Goal: Task Accomplishment & Management: Manage account settings

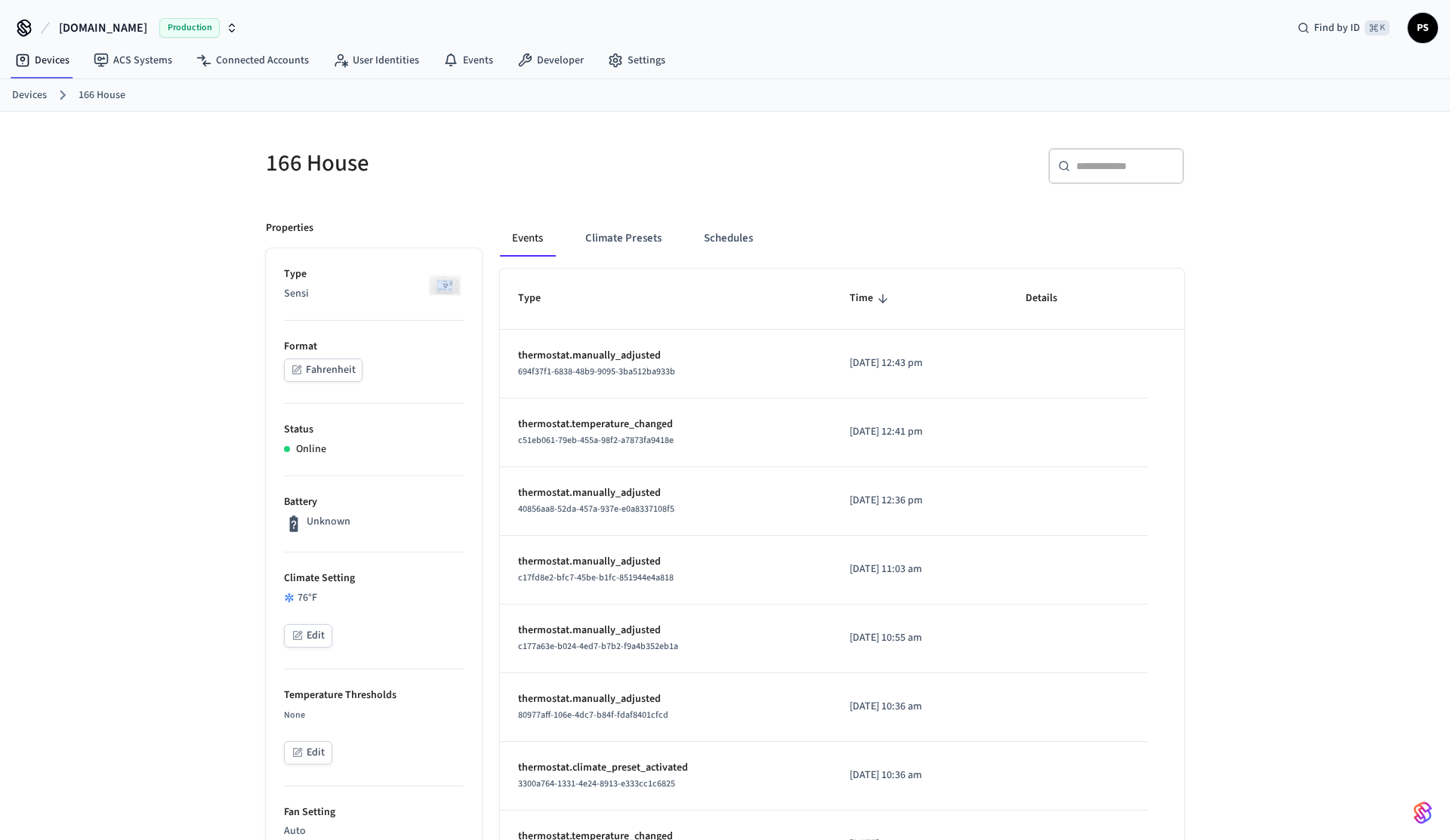
scroll to position [642, 0]
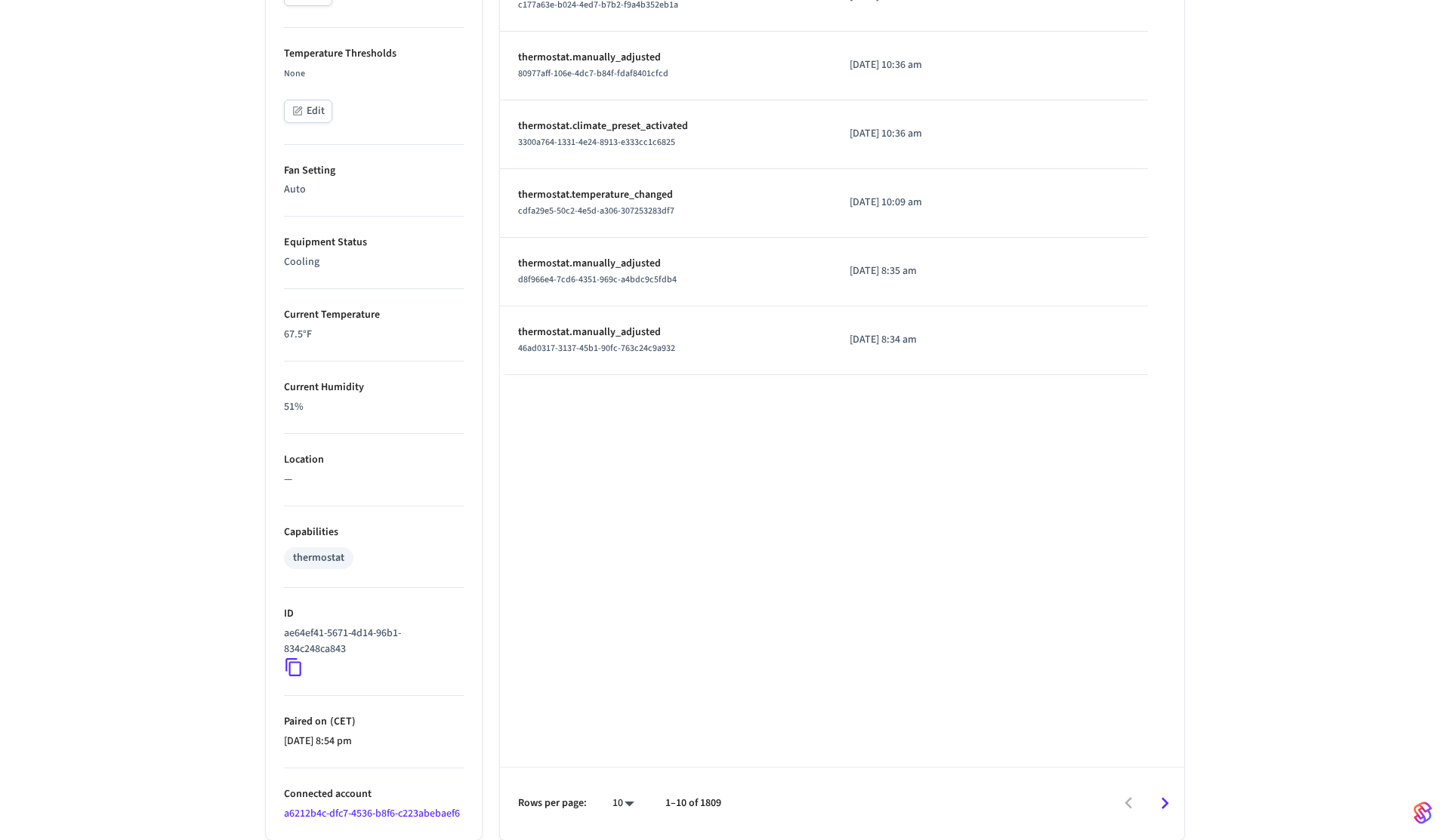
click at [292, 673] on icon at bounding box center [293, 667] width 19 height 19
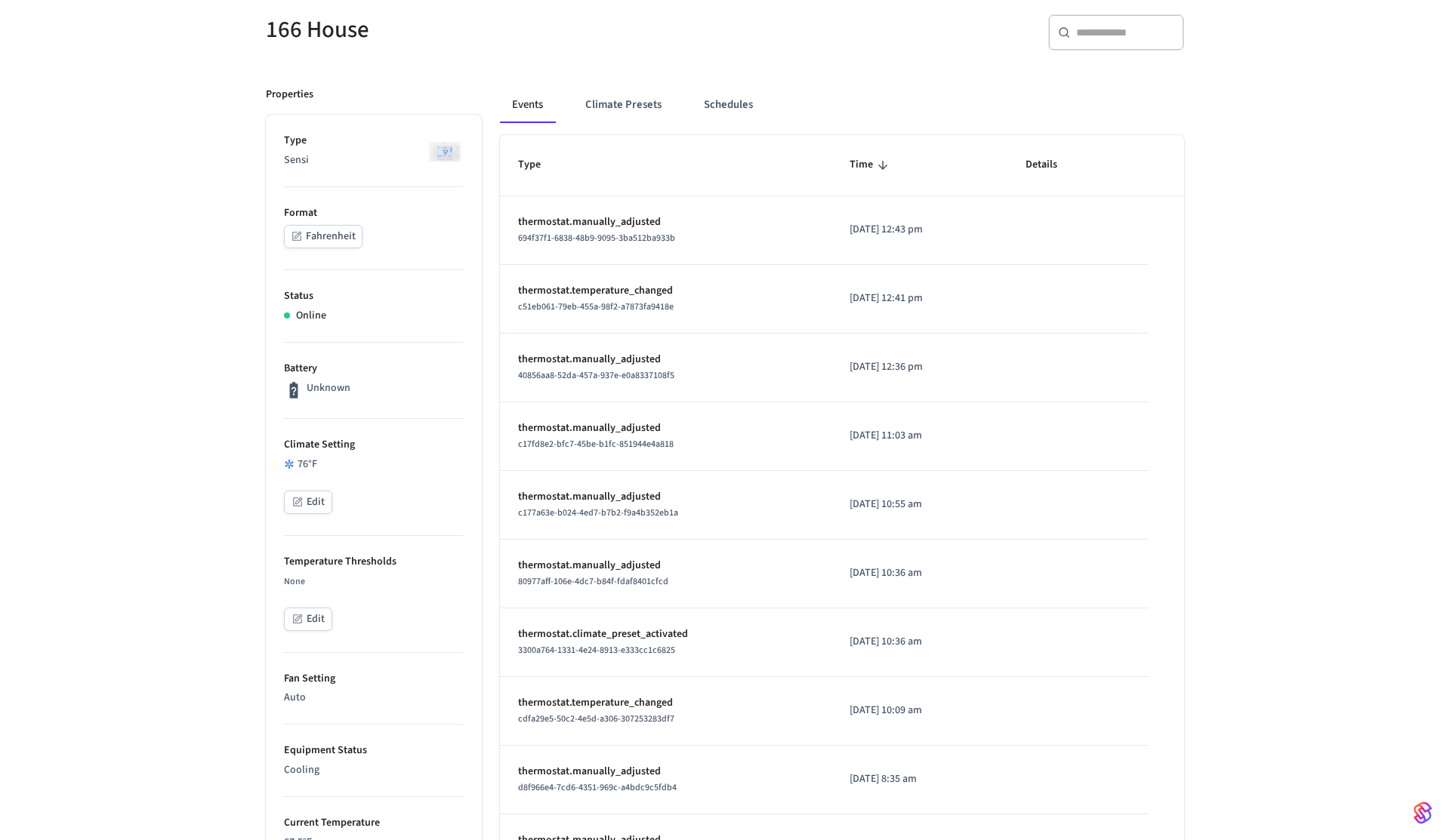
scroll to position [0, 0]
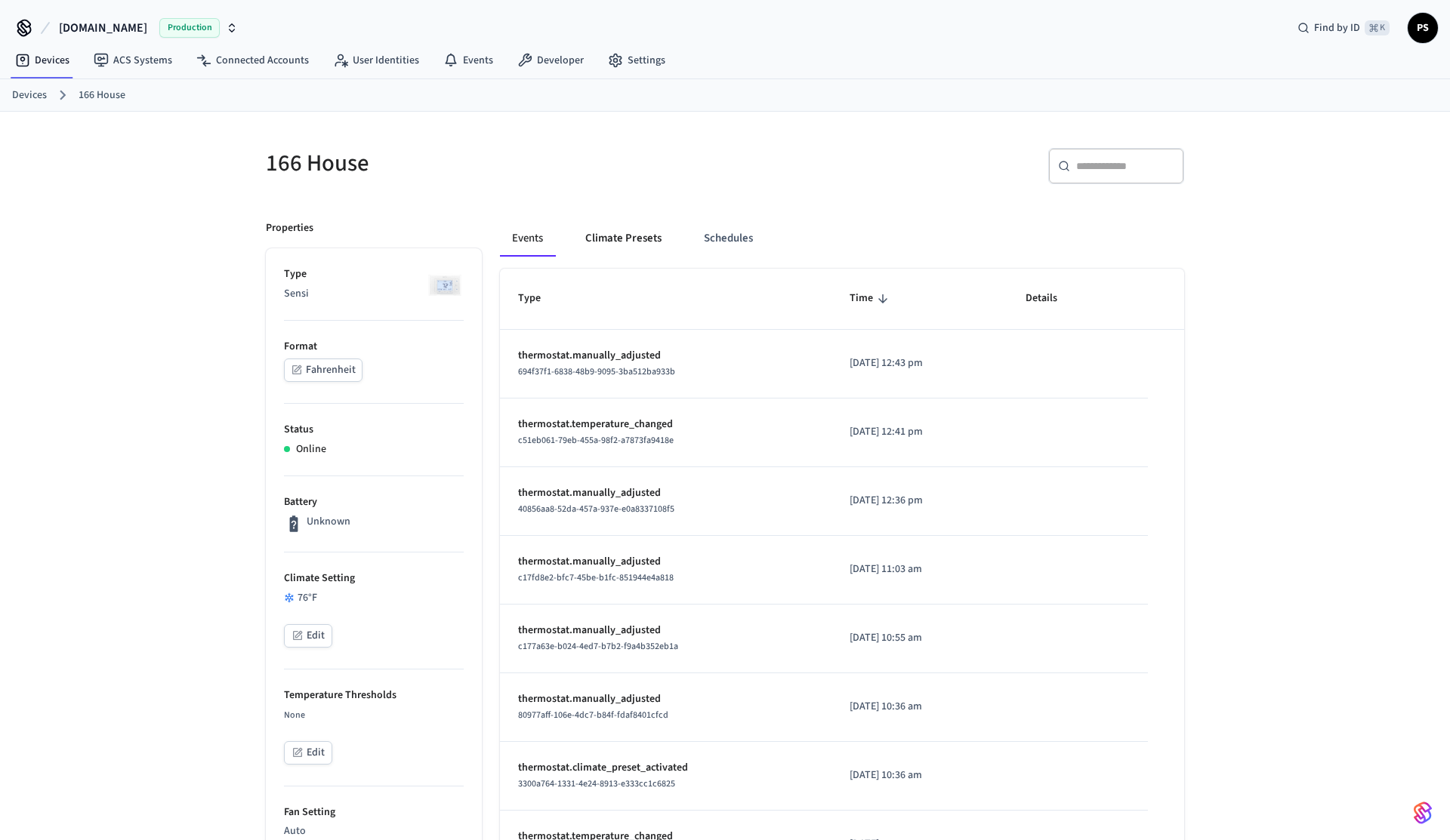
click at [600, 239] on button "Climate Presets" at bounding box center [623, 238] width 100 height 36
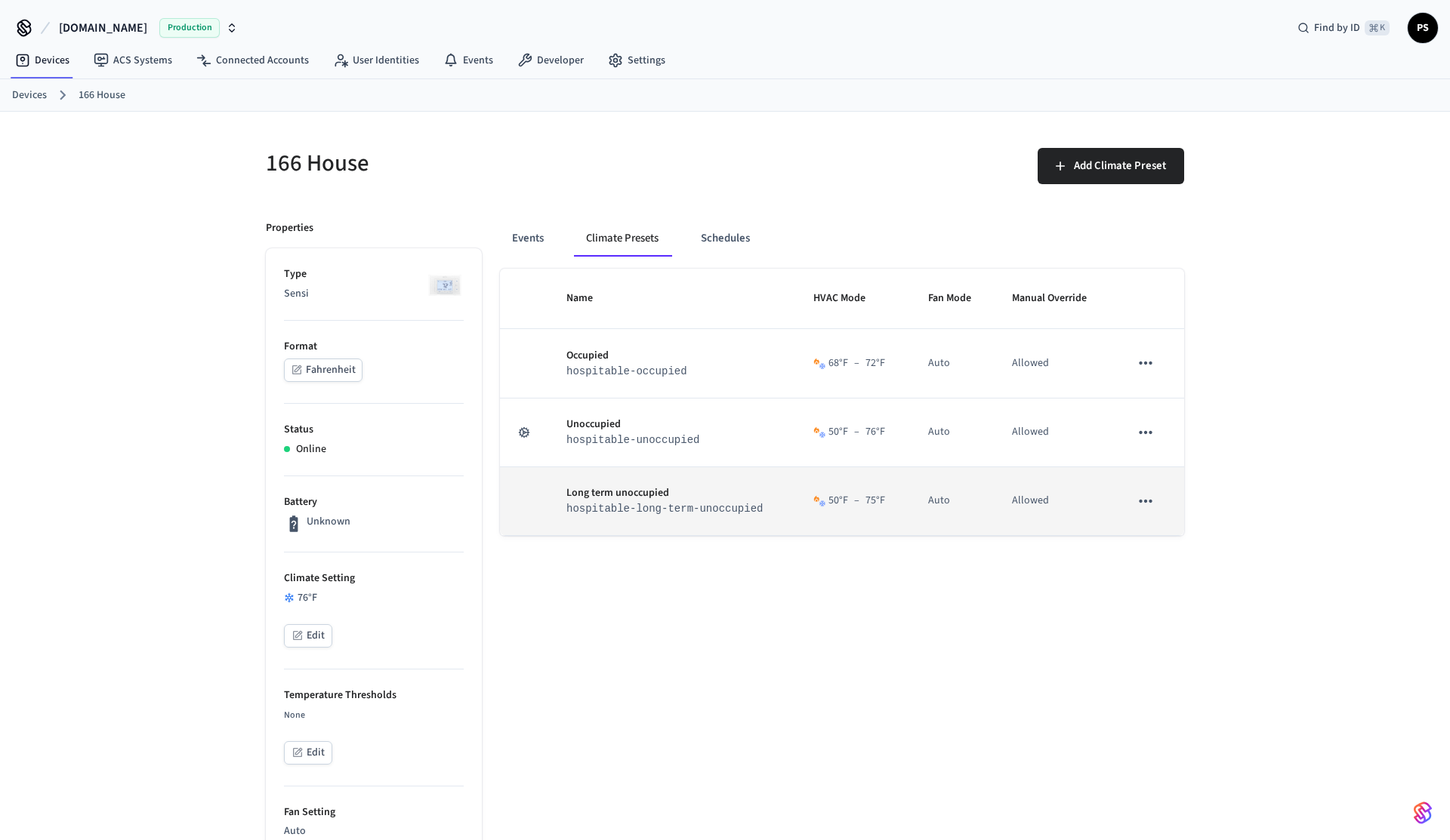
click at [1143, 504] on icon "sticky table" at bounding box center [1145, 501] width 19 height 19
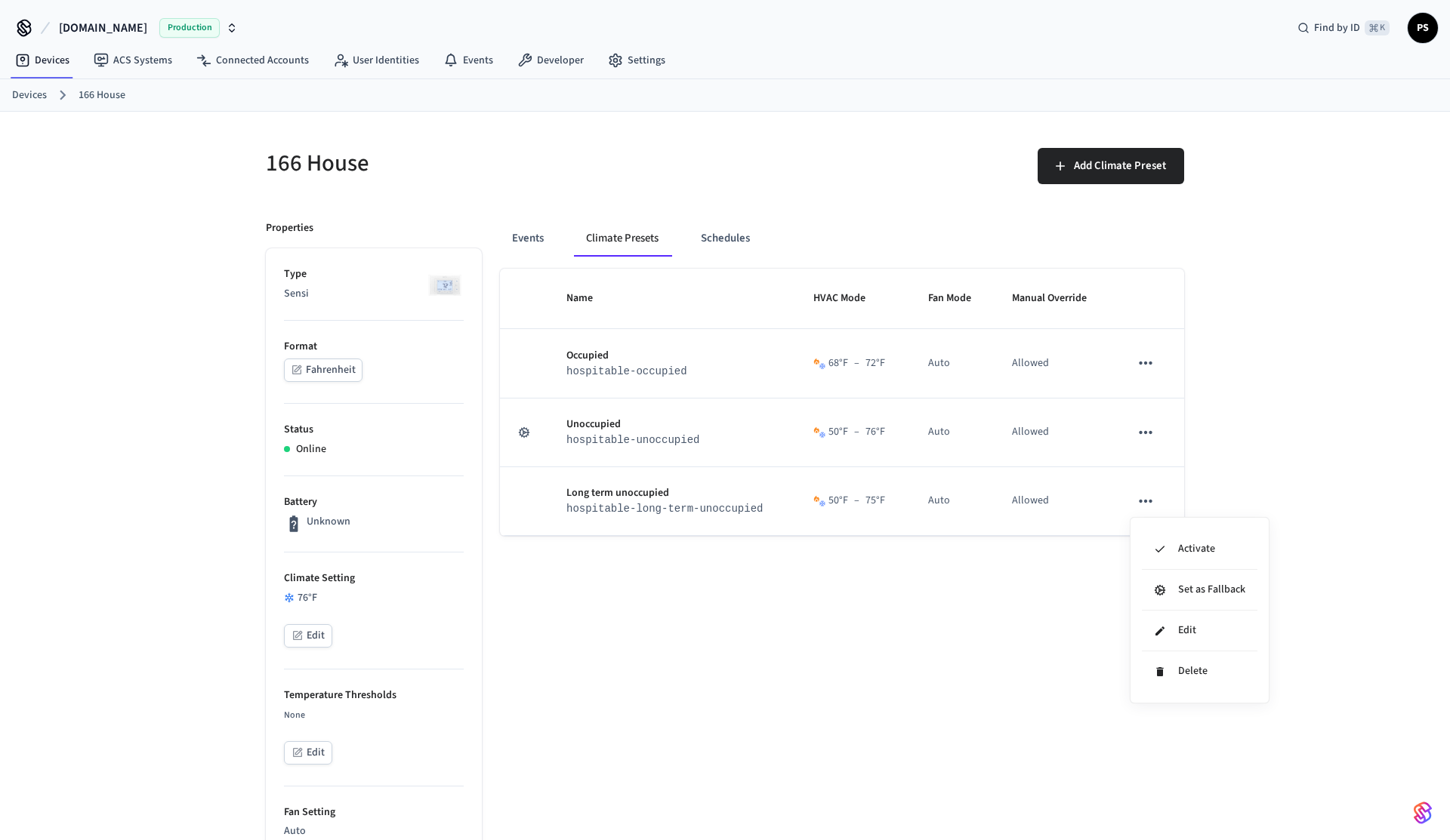
click at [744, 223] on div at bounding box center [725, 420] width 1450 height 840
click at [733, 236] on button "Schedules" at bounding box center [725, 238] width 73 height 36
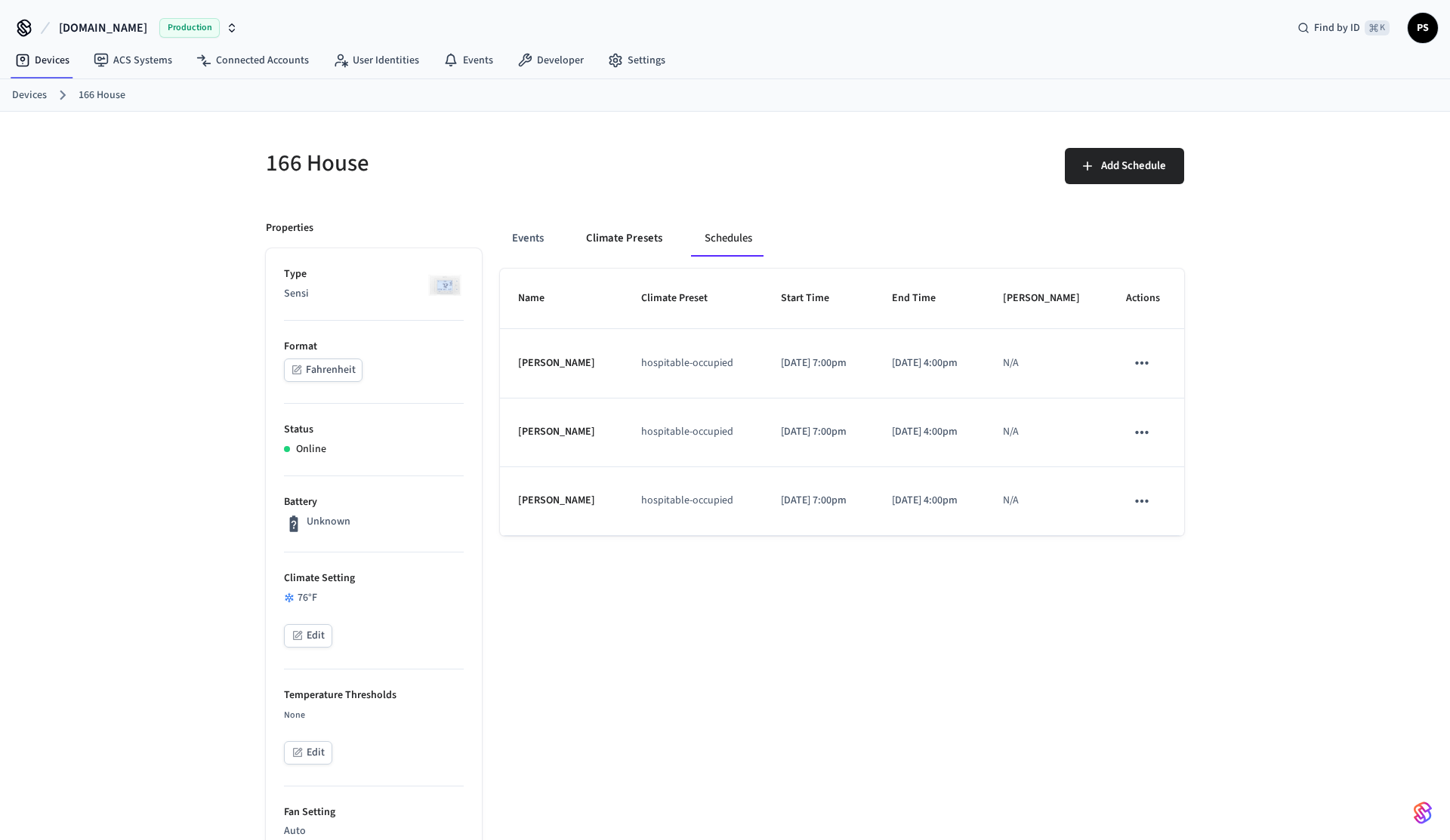
click at [634, 243] on button "Climate Presets" at bounding box center [624, 238] width 100 height 36
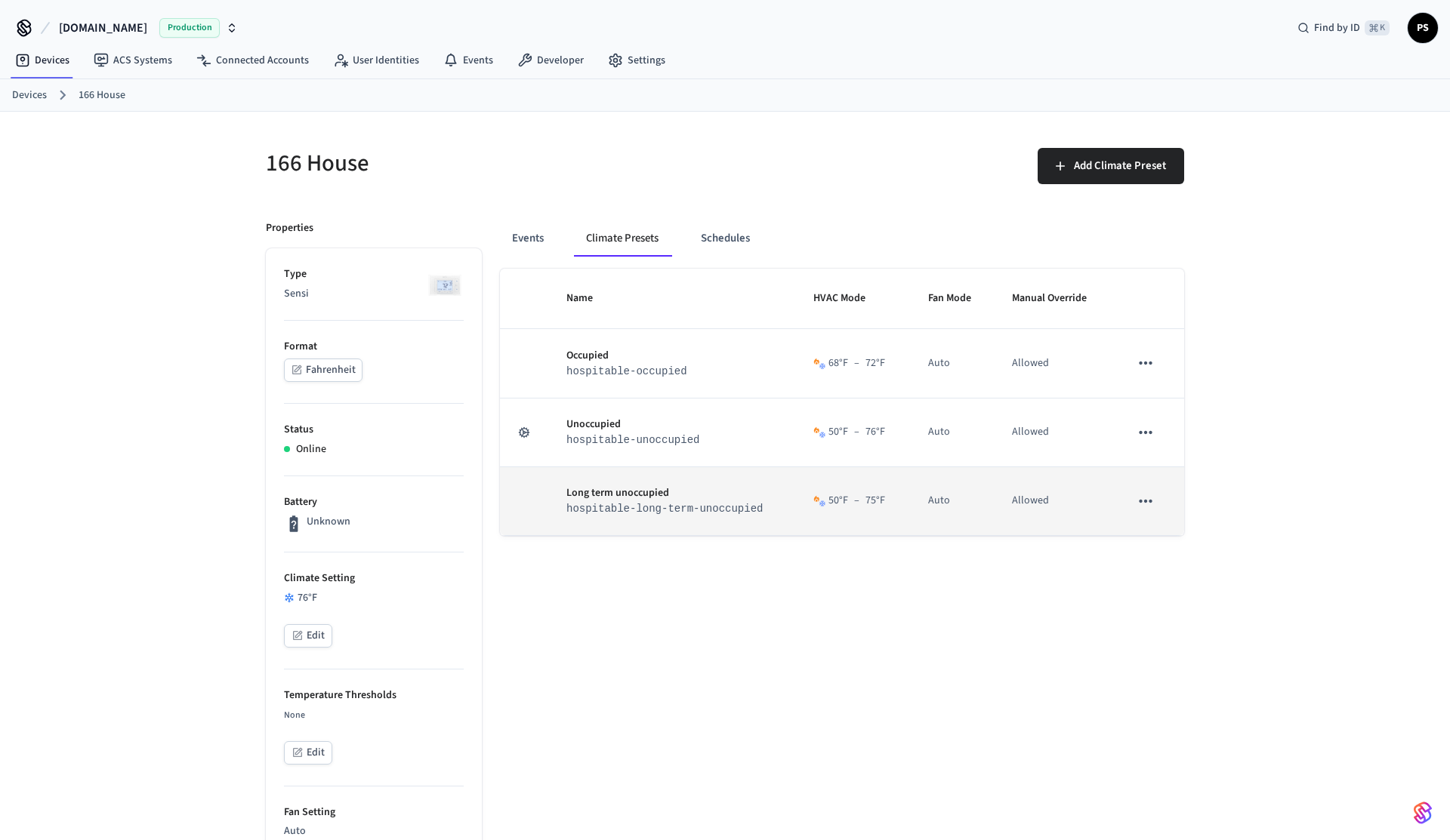
click at [1149, 513] on button "sticky table" at bounding box center [1146, 501] width 32 height 32
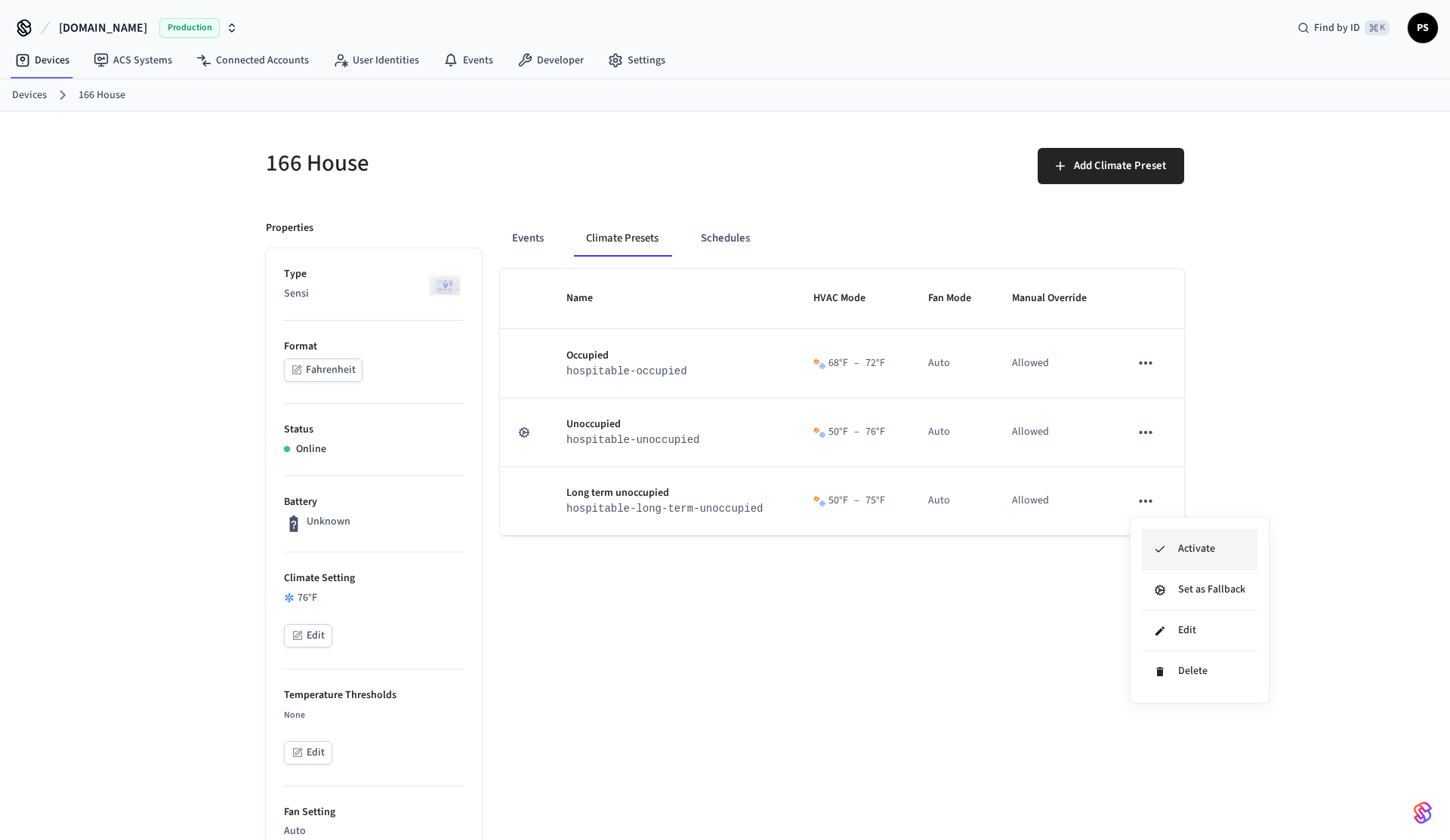
click at [1163, 555] on li "Activate" at bounding box center [1199, 550] width 116 height 41
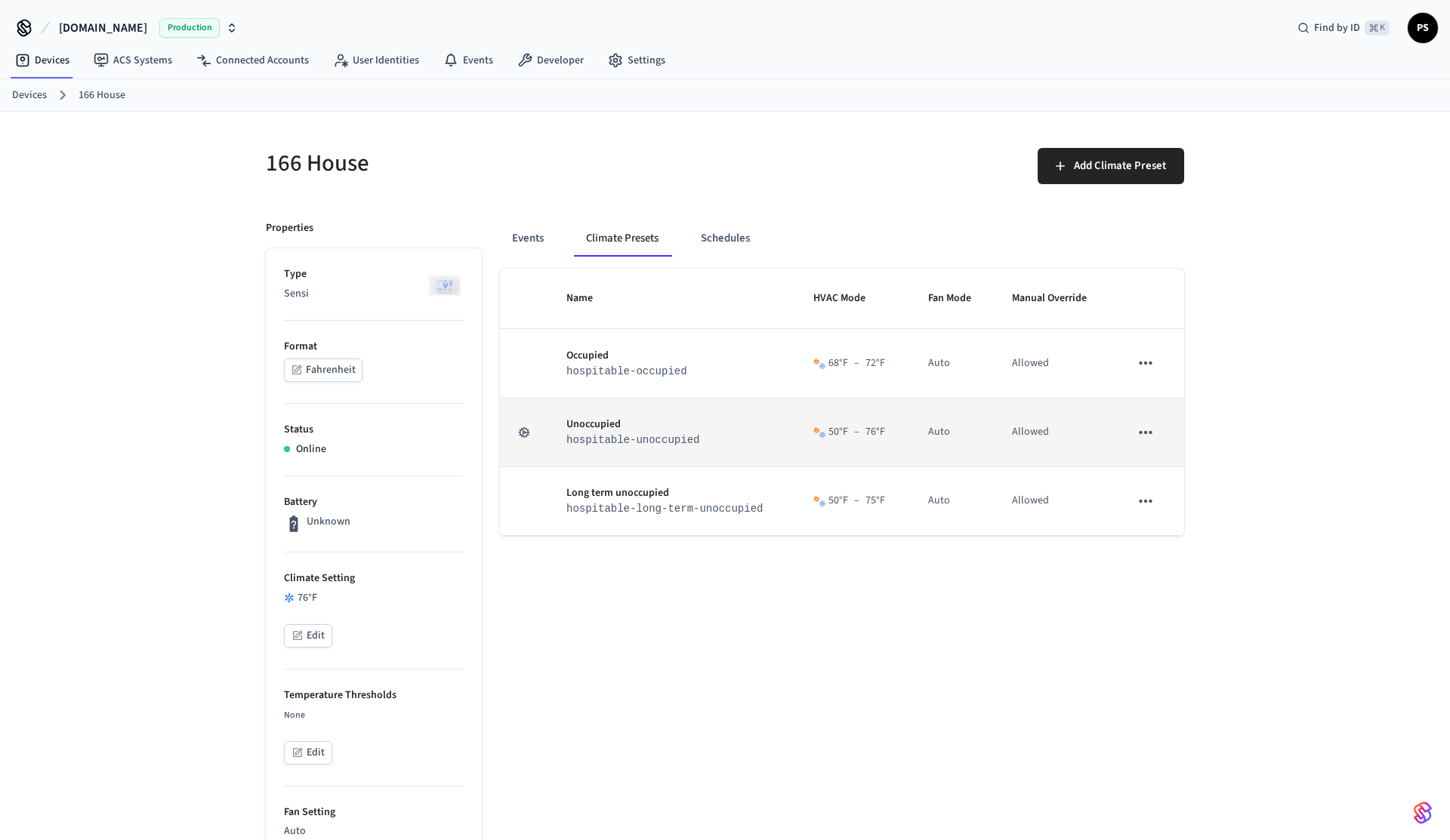
scroll to position [88, 0]
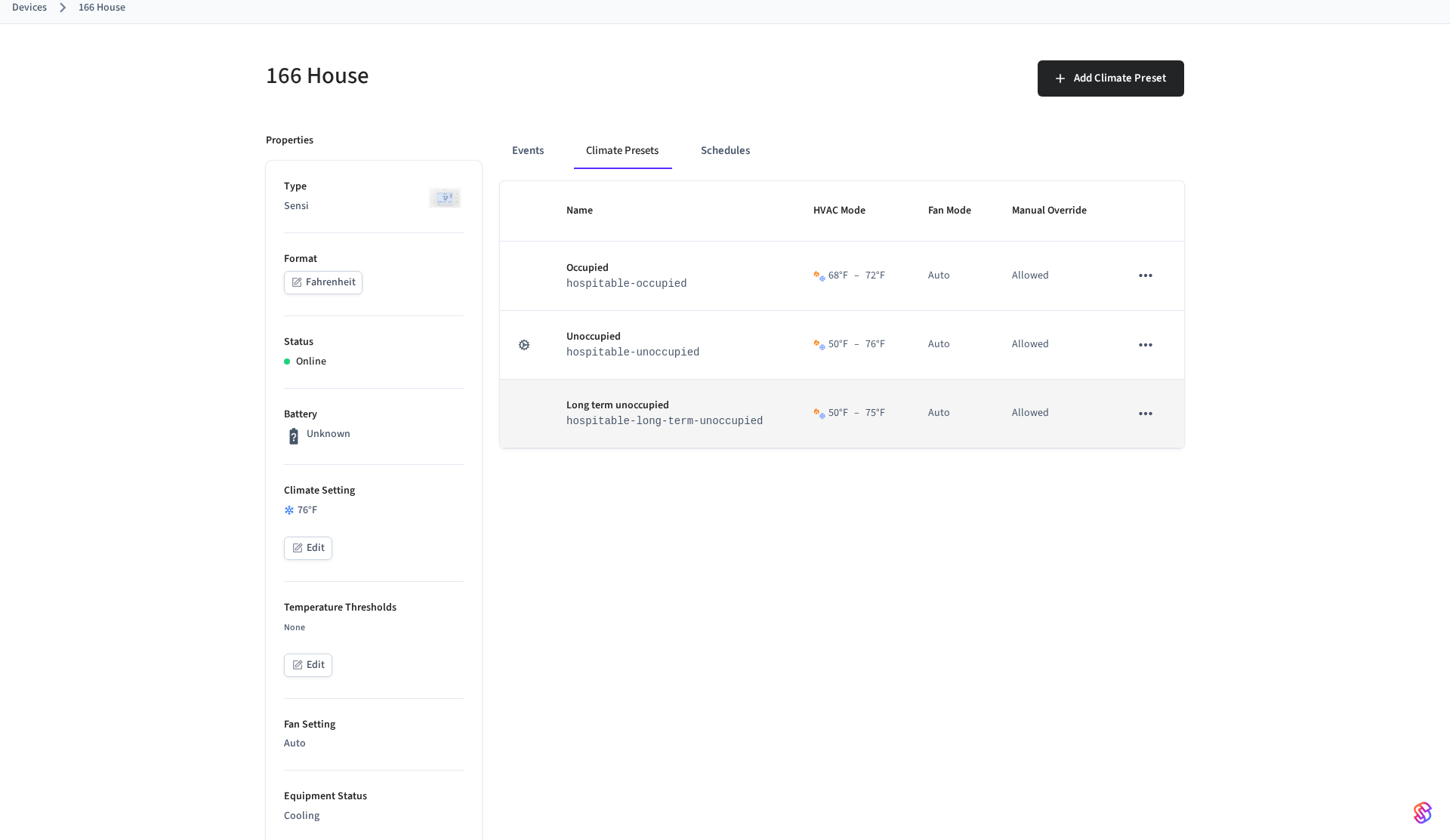
click at [1141, 412] on icon "sticky table" at bounding box center [1146, 414] width 13 height 3
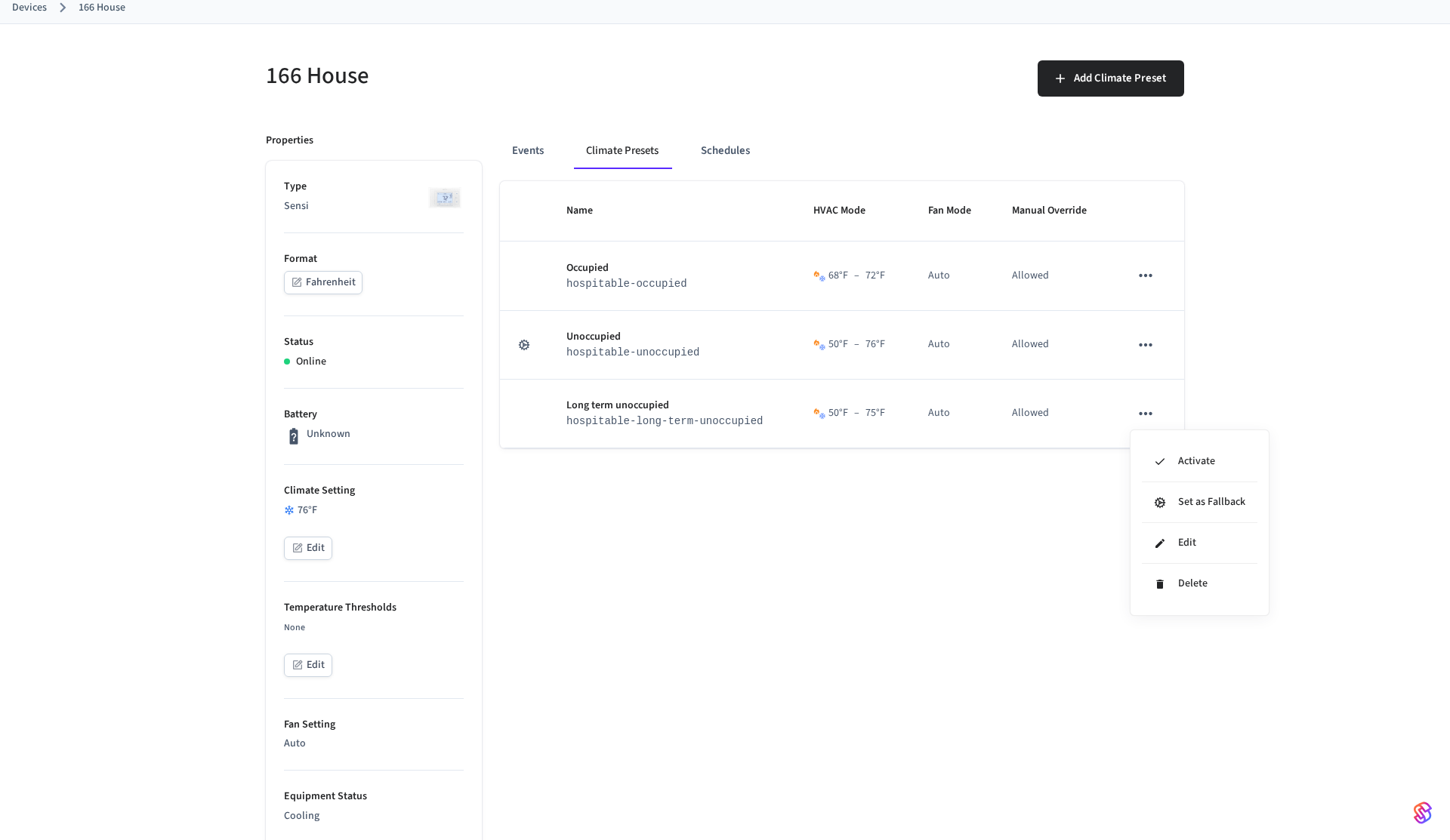
click at [872, 570] on div at bounding box center [725, 420] width 1450 height 840
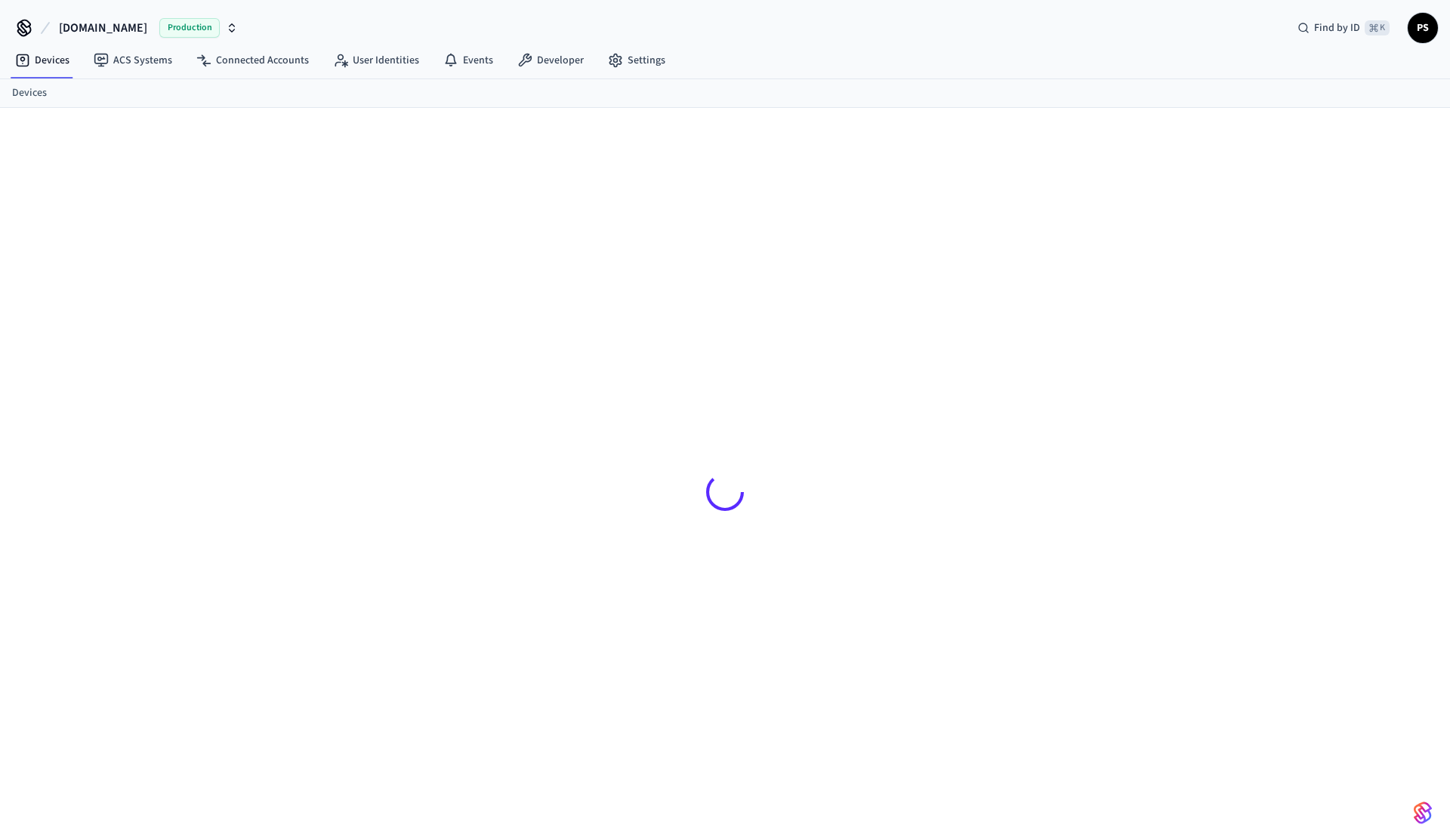
scroll to position [85, 0]
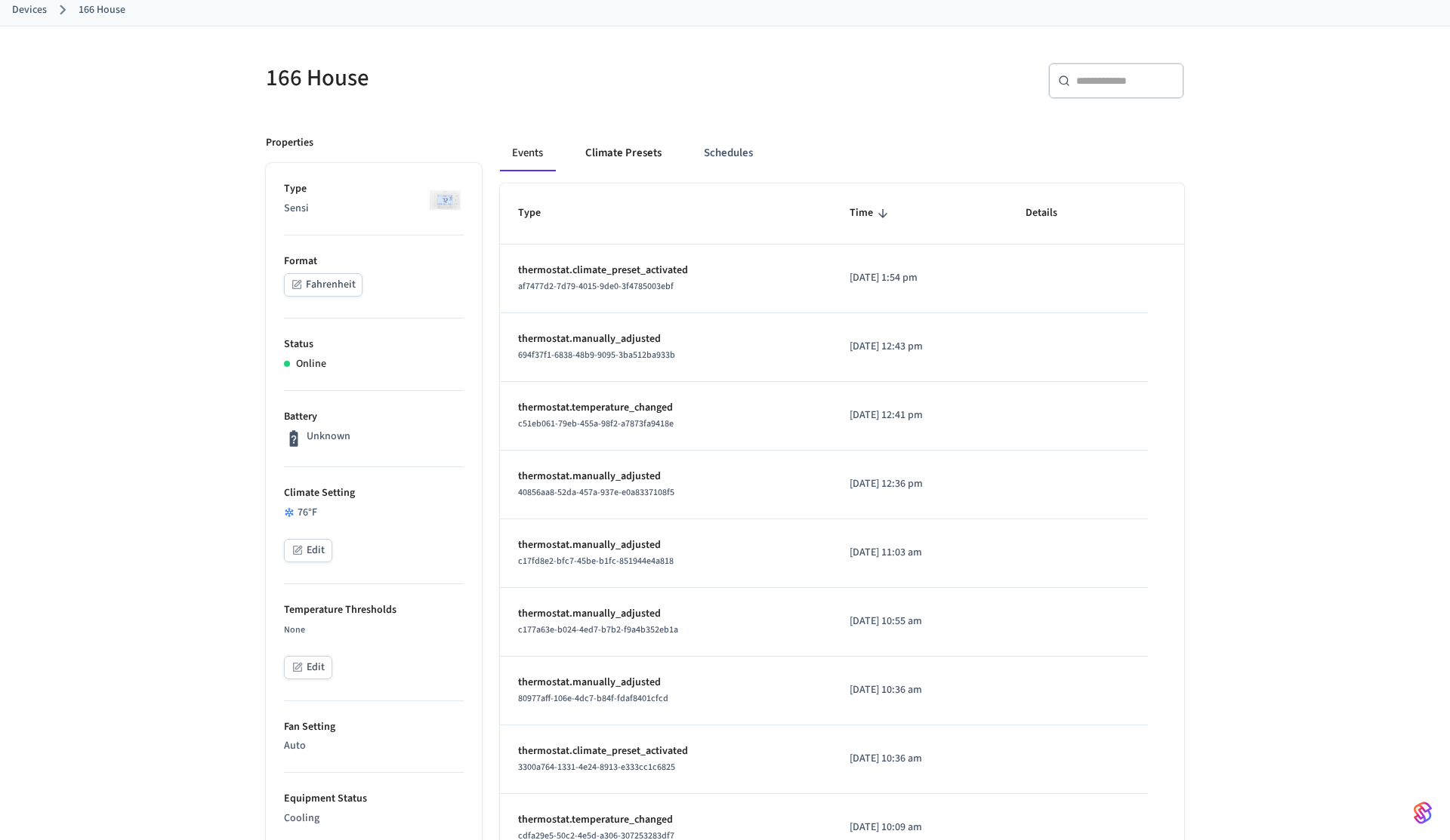
click at [620, 163] on button "Climate Presets" at bounding box center [623, 153] width 100 height 36
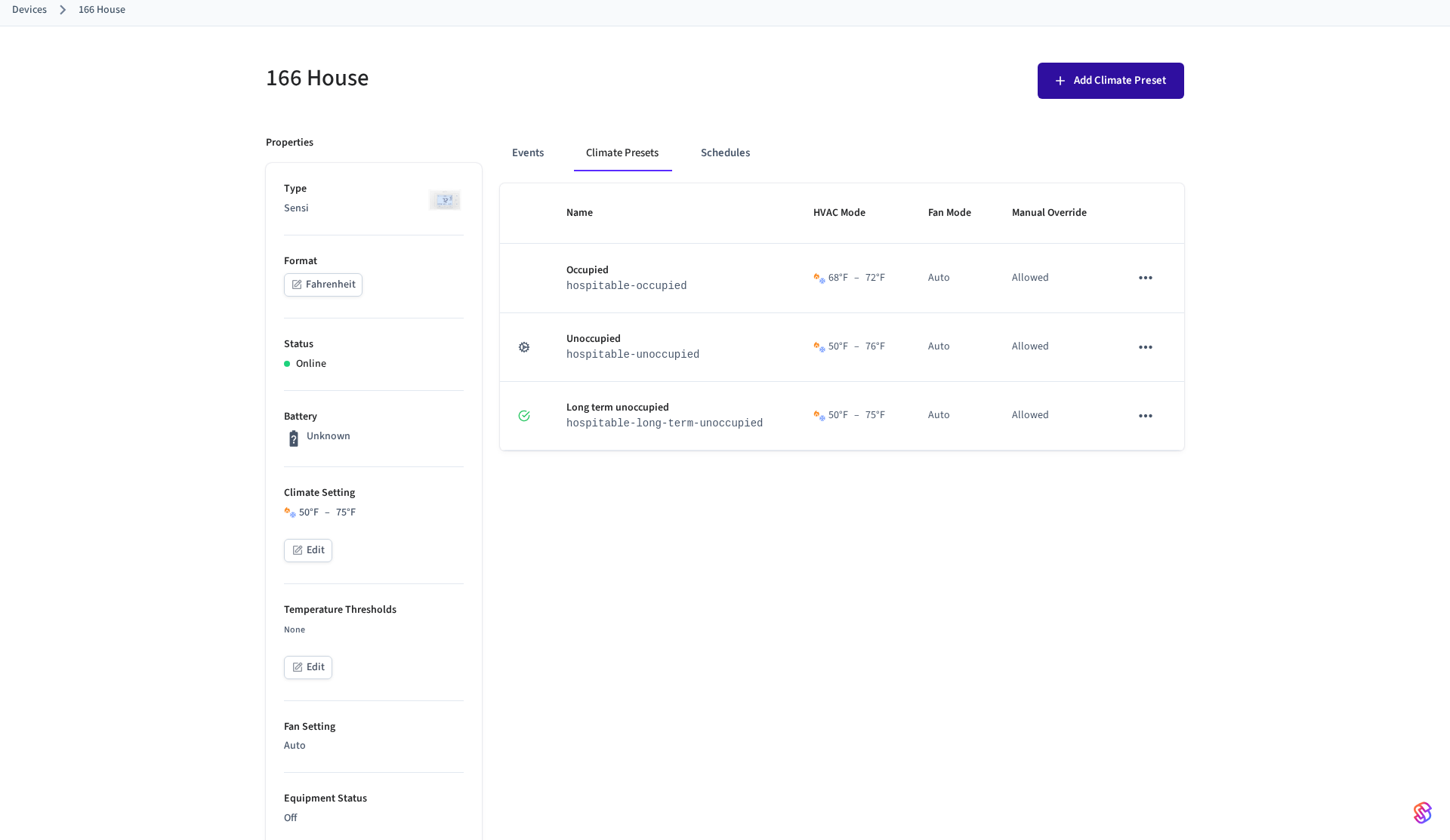
click at [1096, 95] on button "Add Climate Preset" at bounding box center [1111, 80] width 147 height 36
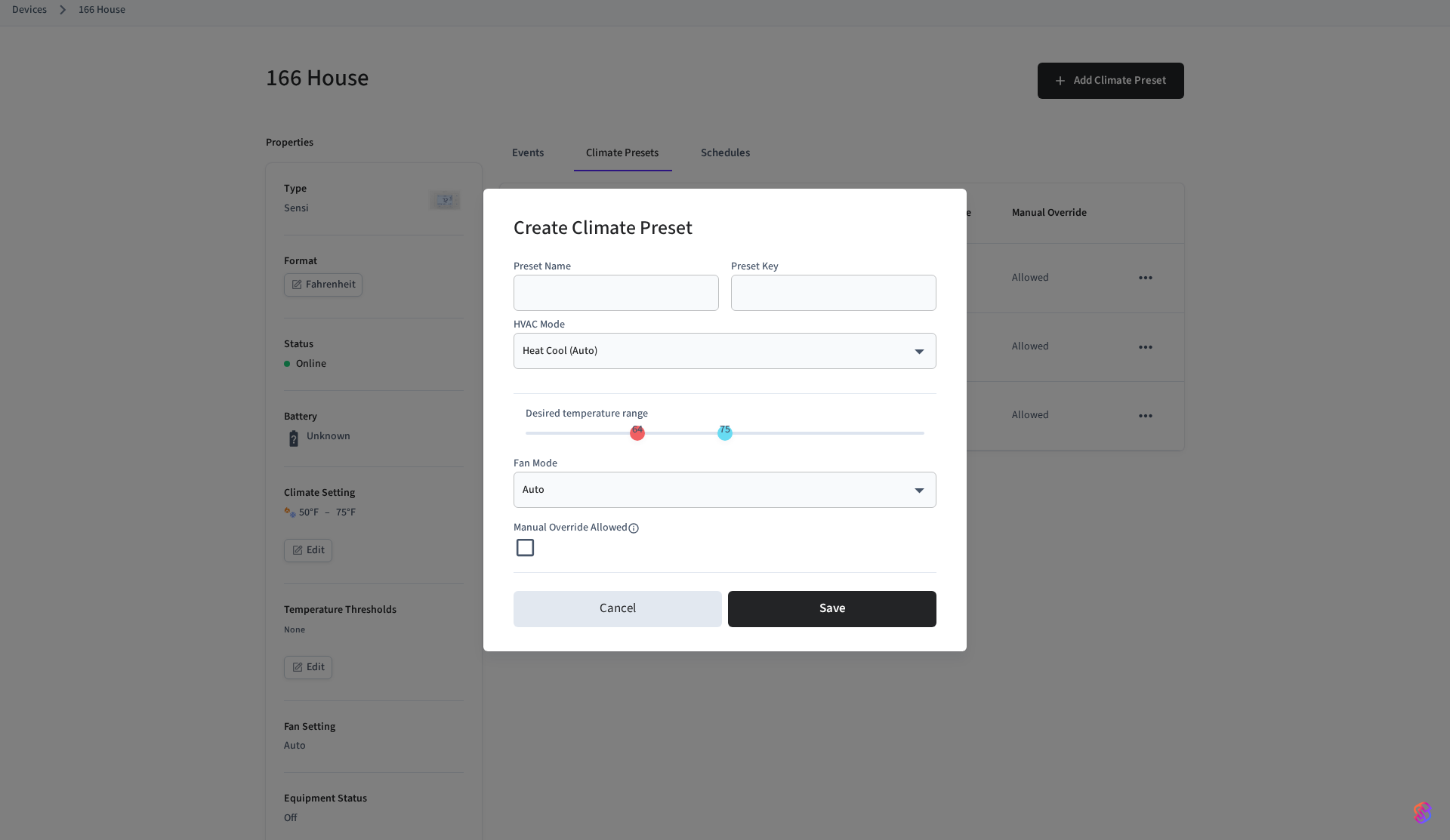
click at [602, 295] on input "text" at bounding box center [616, 293] width 187 height 15
type input "*"
type input "**"
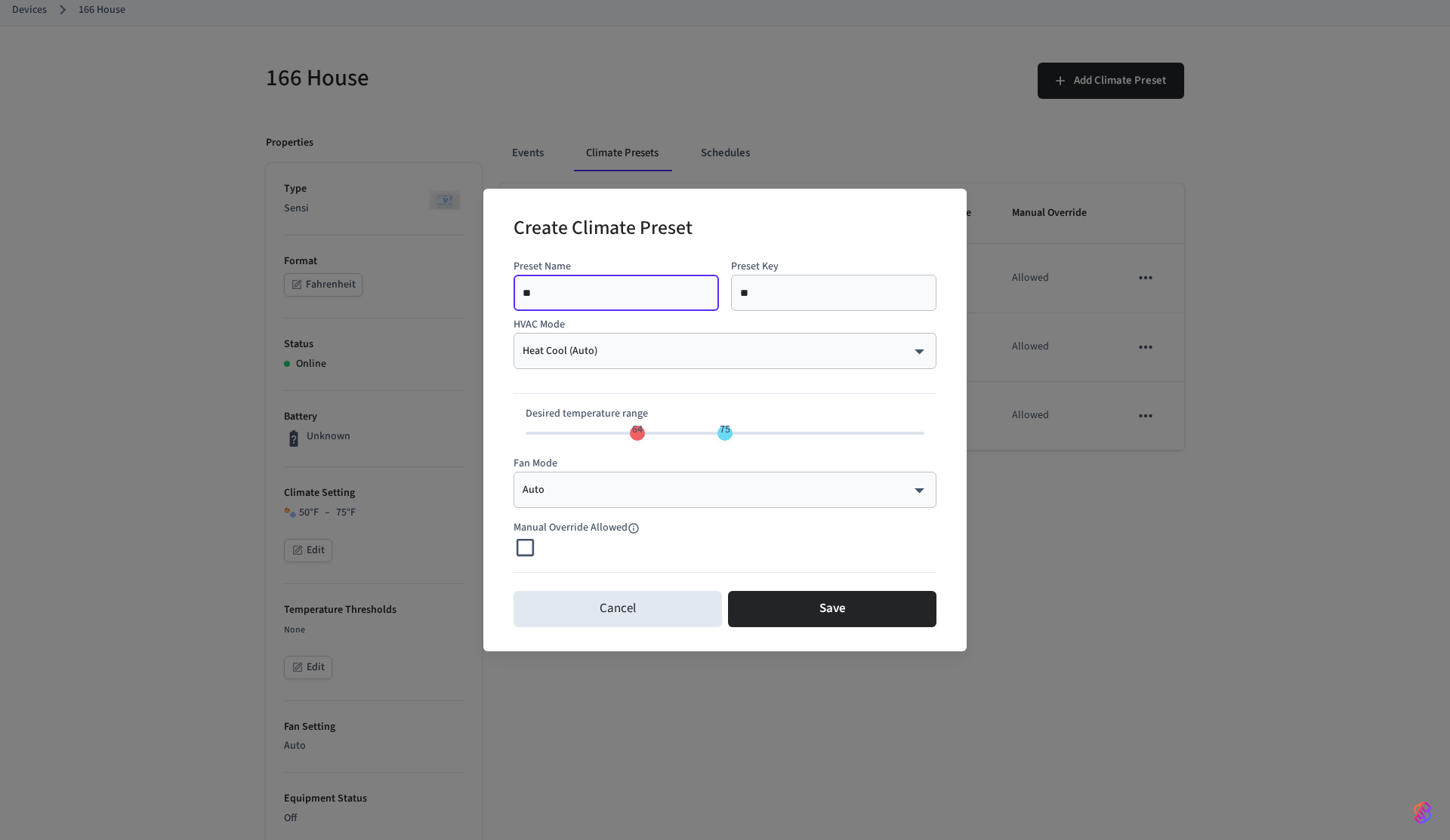
type input "***"
type input "****"
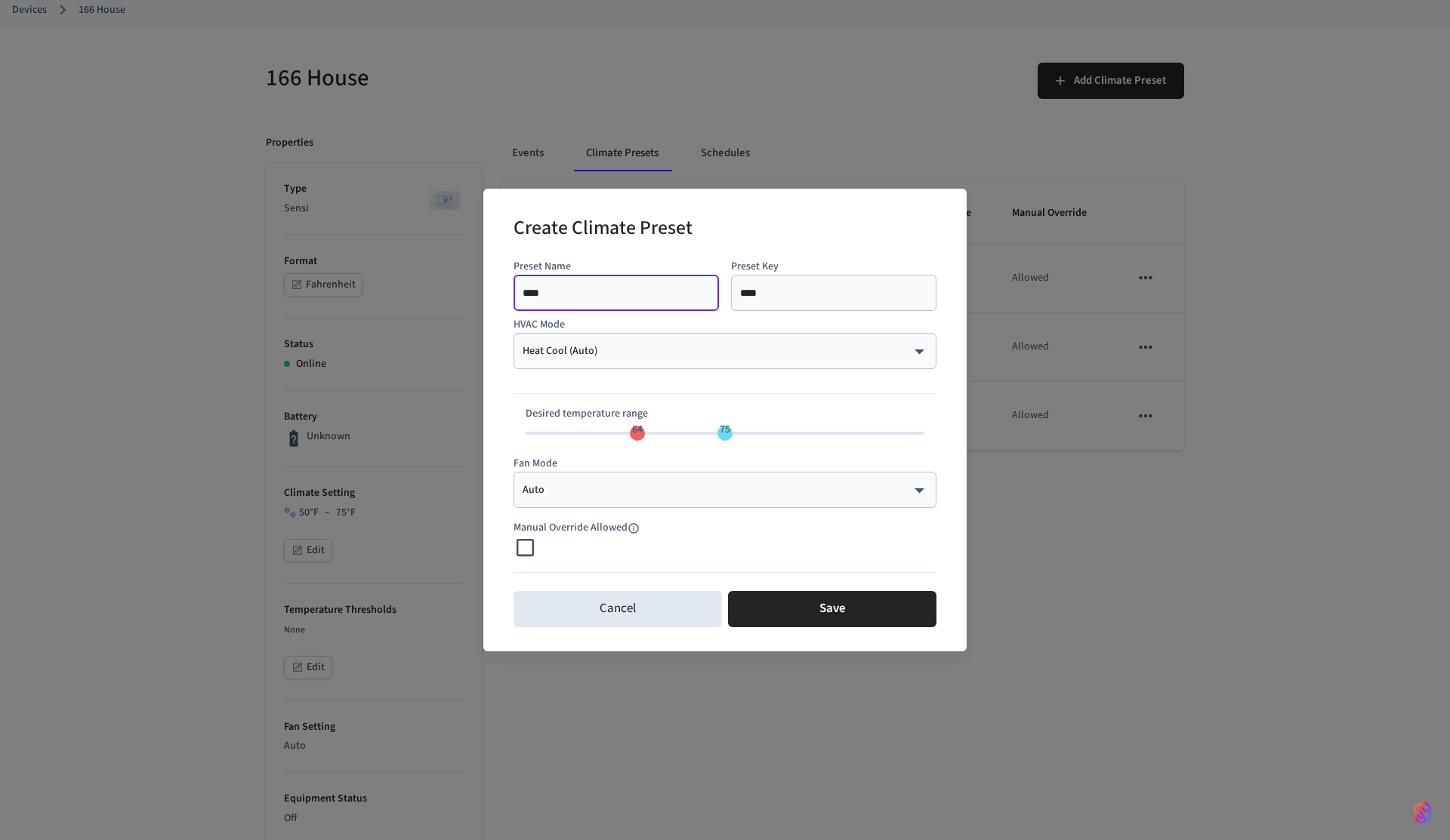
click at [769, 320] on p "HVAC Mode" at bounding box center [725, 325] width 423 height 16
type input "**"
drag, startPoint x: 636, startPoint y: 433, endPoint x: 524, endPoint y: 440, distance: 112.2
click at [524, 440] on span "50" at bounding box center [525, 430] width 29 height 22
type input "**"
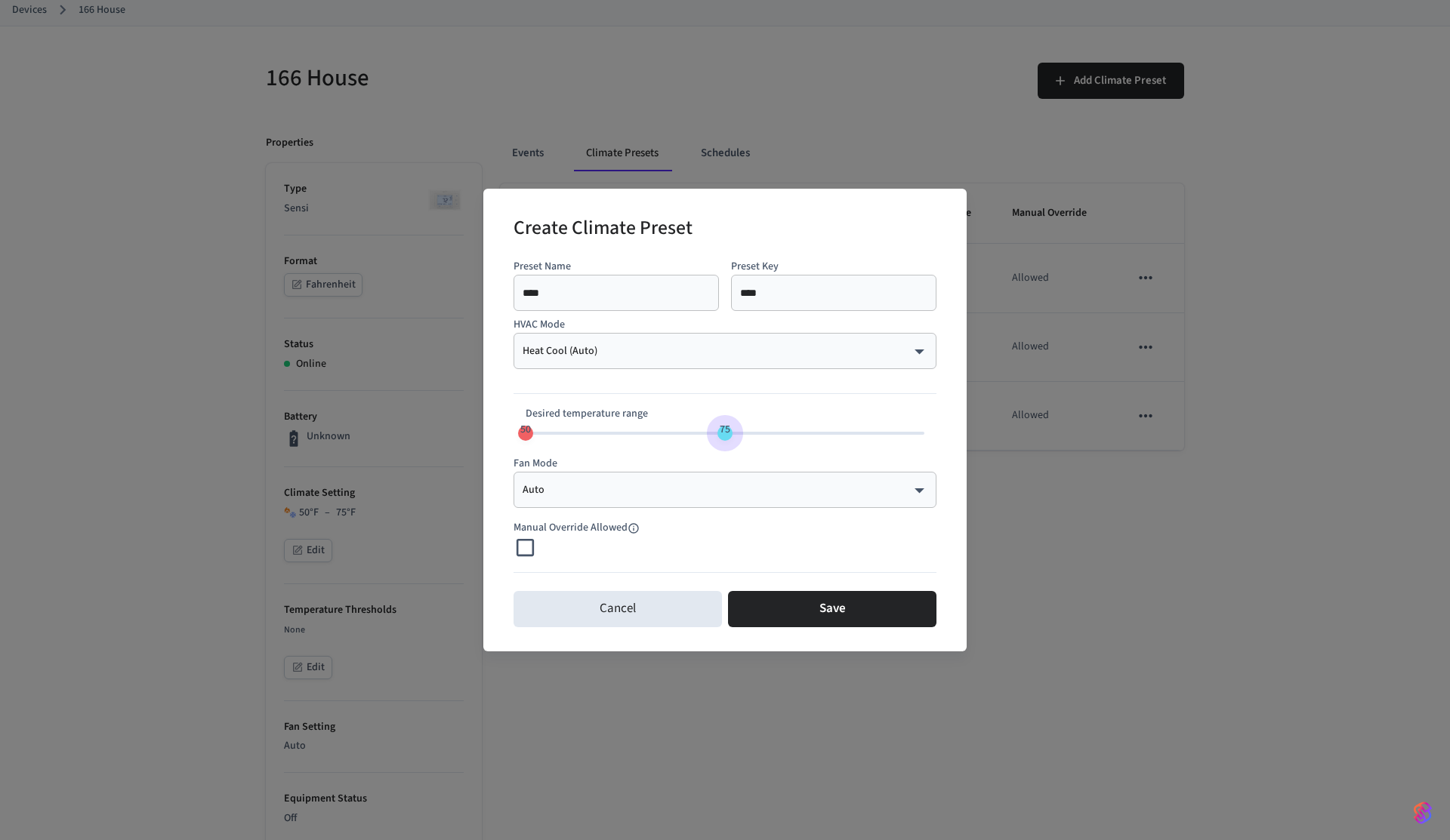
drag, startPoint x: 732, startPoint y: 433, endPoint x: 722, endPoint y: 435, distance: 10.2
click at [722, 435] on span "75" at bounding box center [725, 430] width 29 height 22
click at [817, 615] on button "Save" at bounding box center [832, 609] width 209 height 36
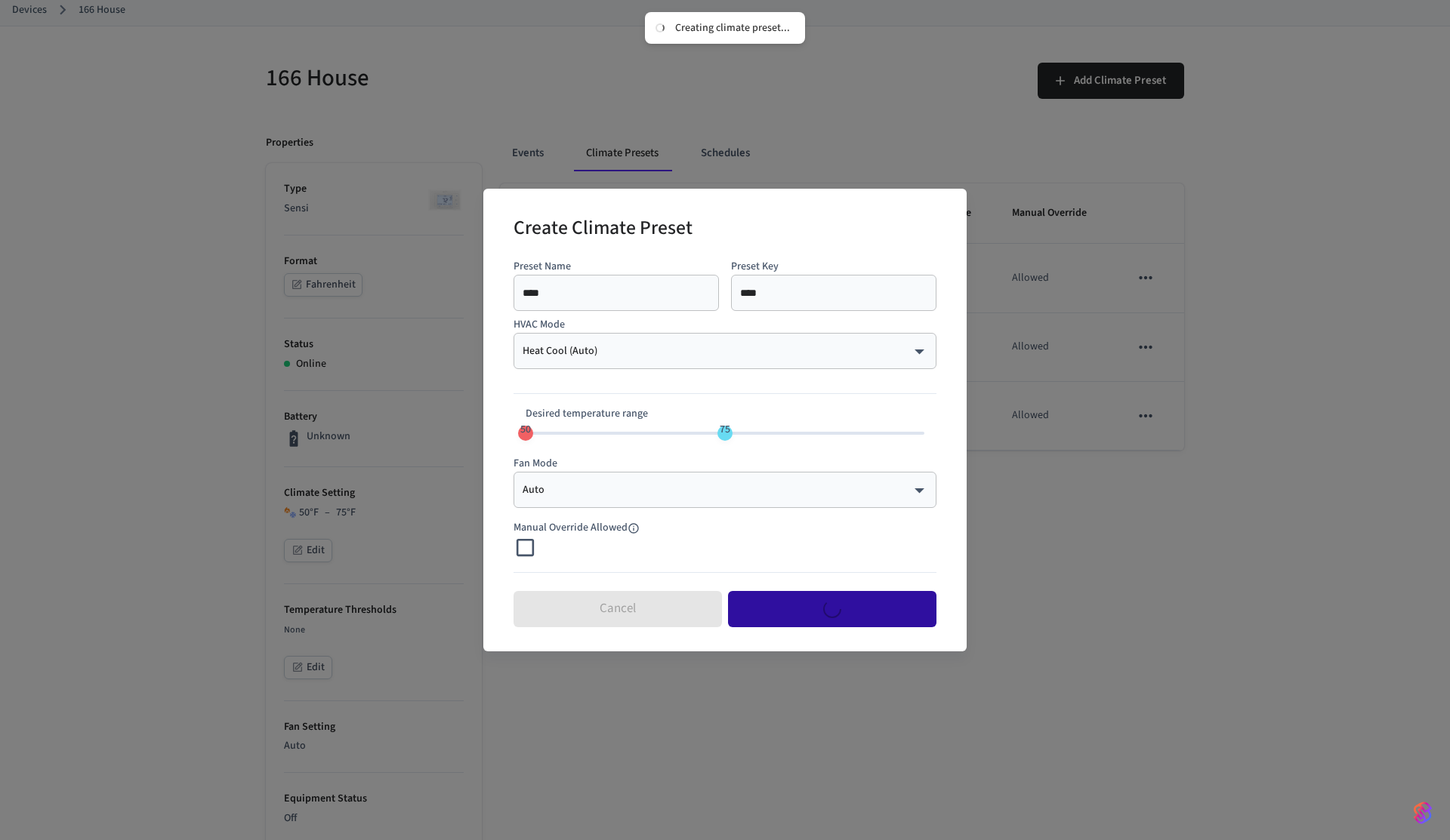
type input "**"
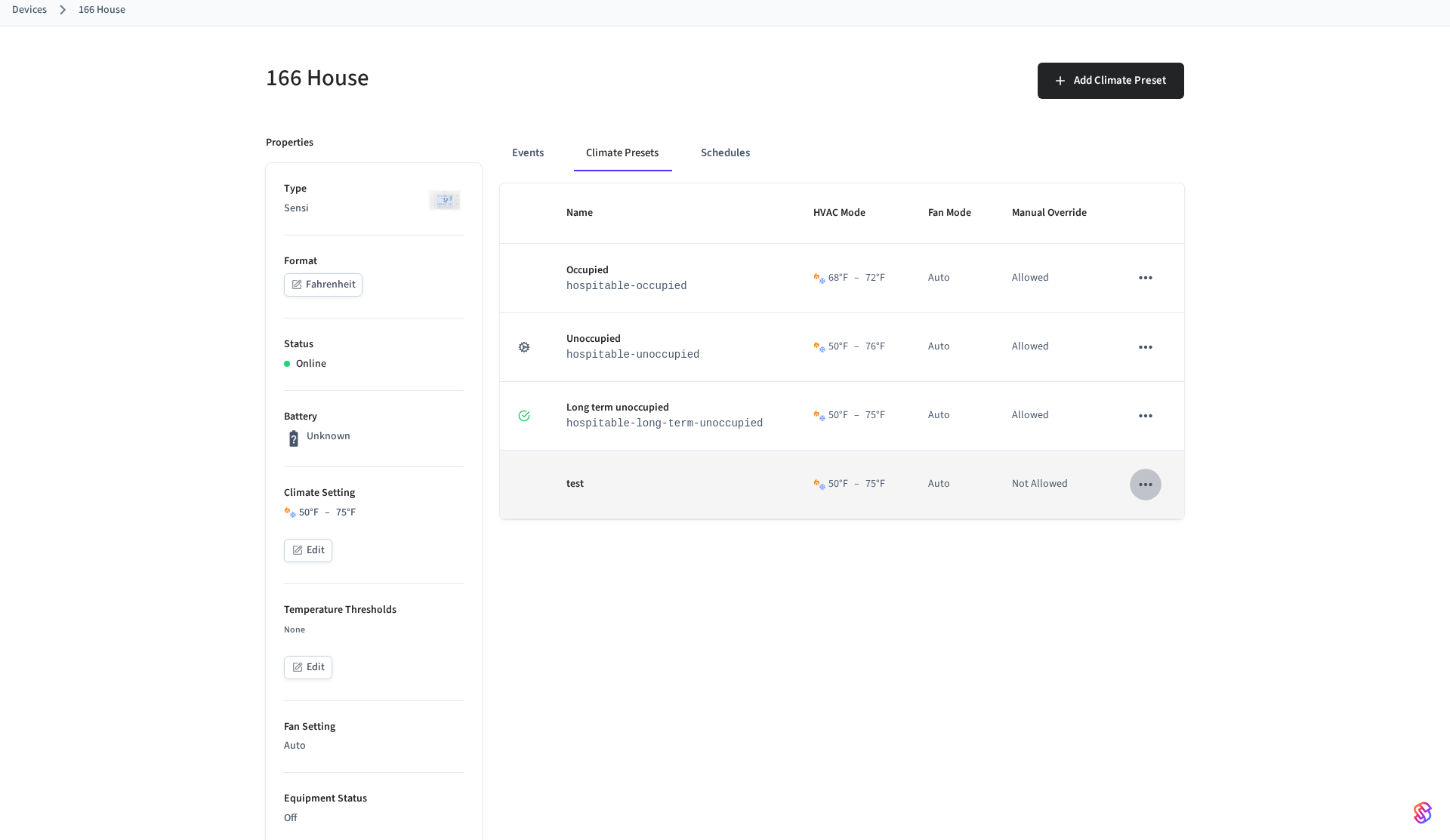
click at [1148, 489] on icon "sticky table" at bounding box center [1145, 485] width 19 height 19
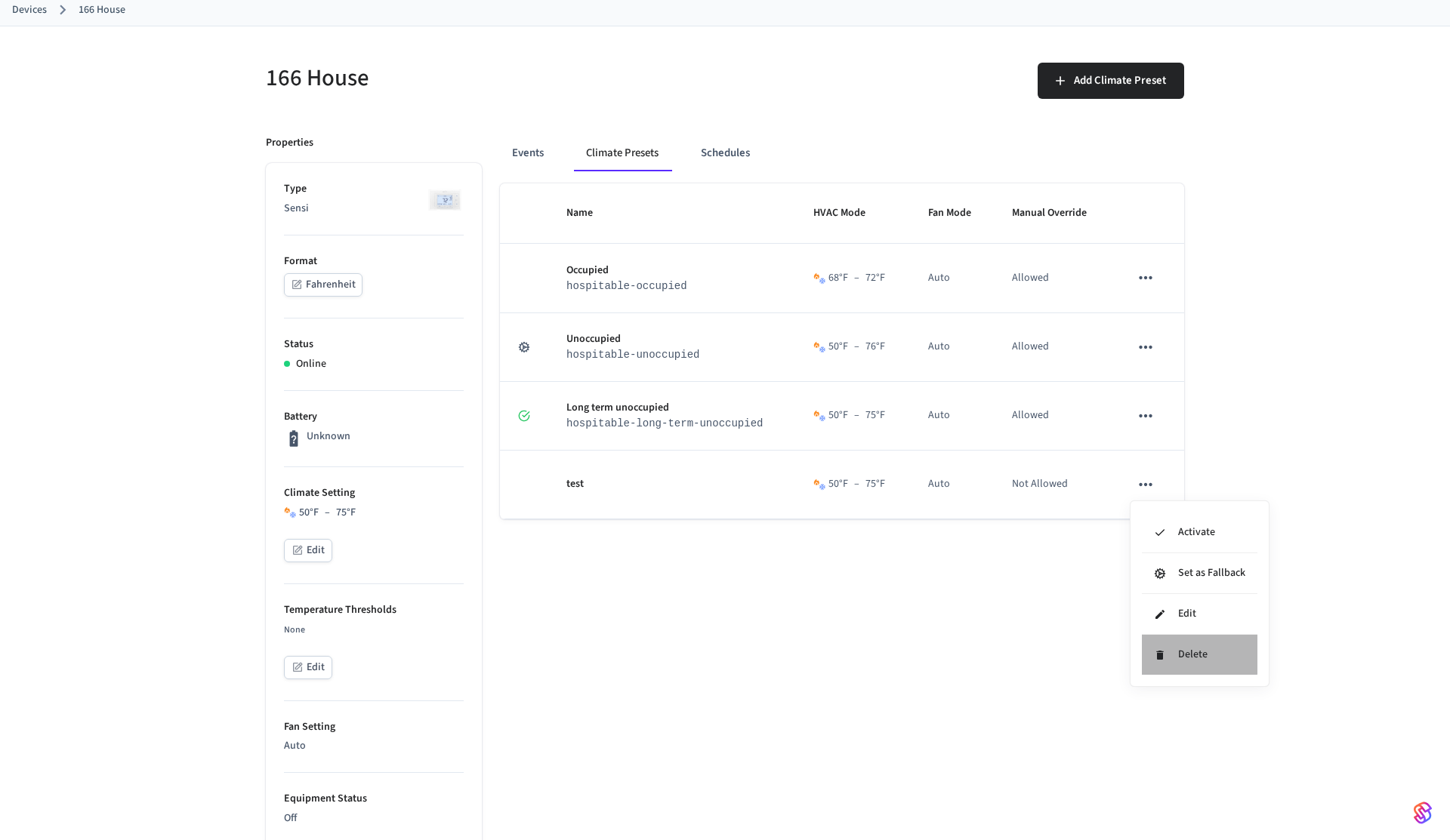
click at [1169, 643] on li "Delete" at bounding box center [1199, 654] width 116 height 40
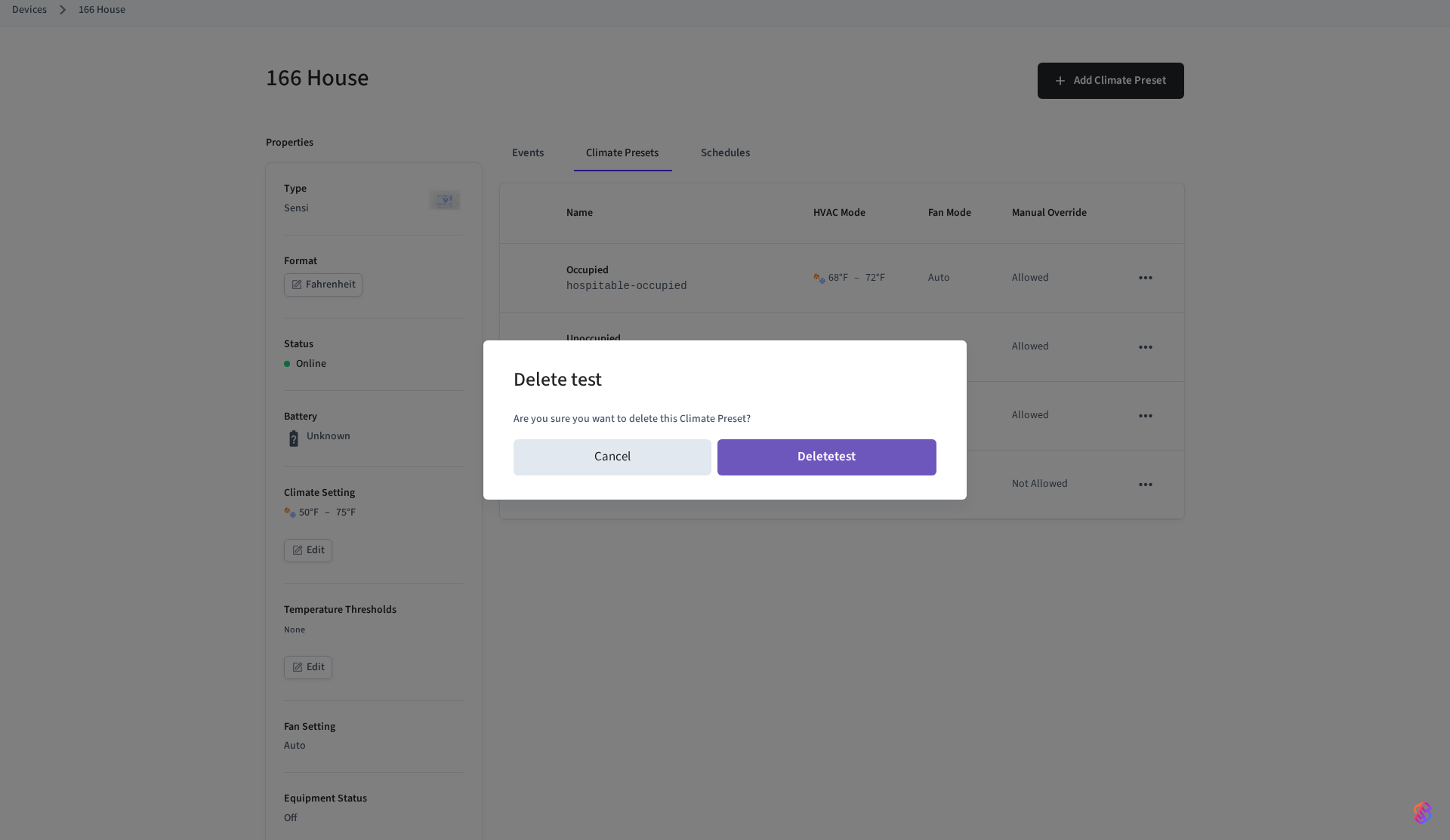
click at [844, 464] on button "Delete test" at bounding box center [828, 458] width 220 height 36
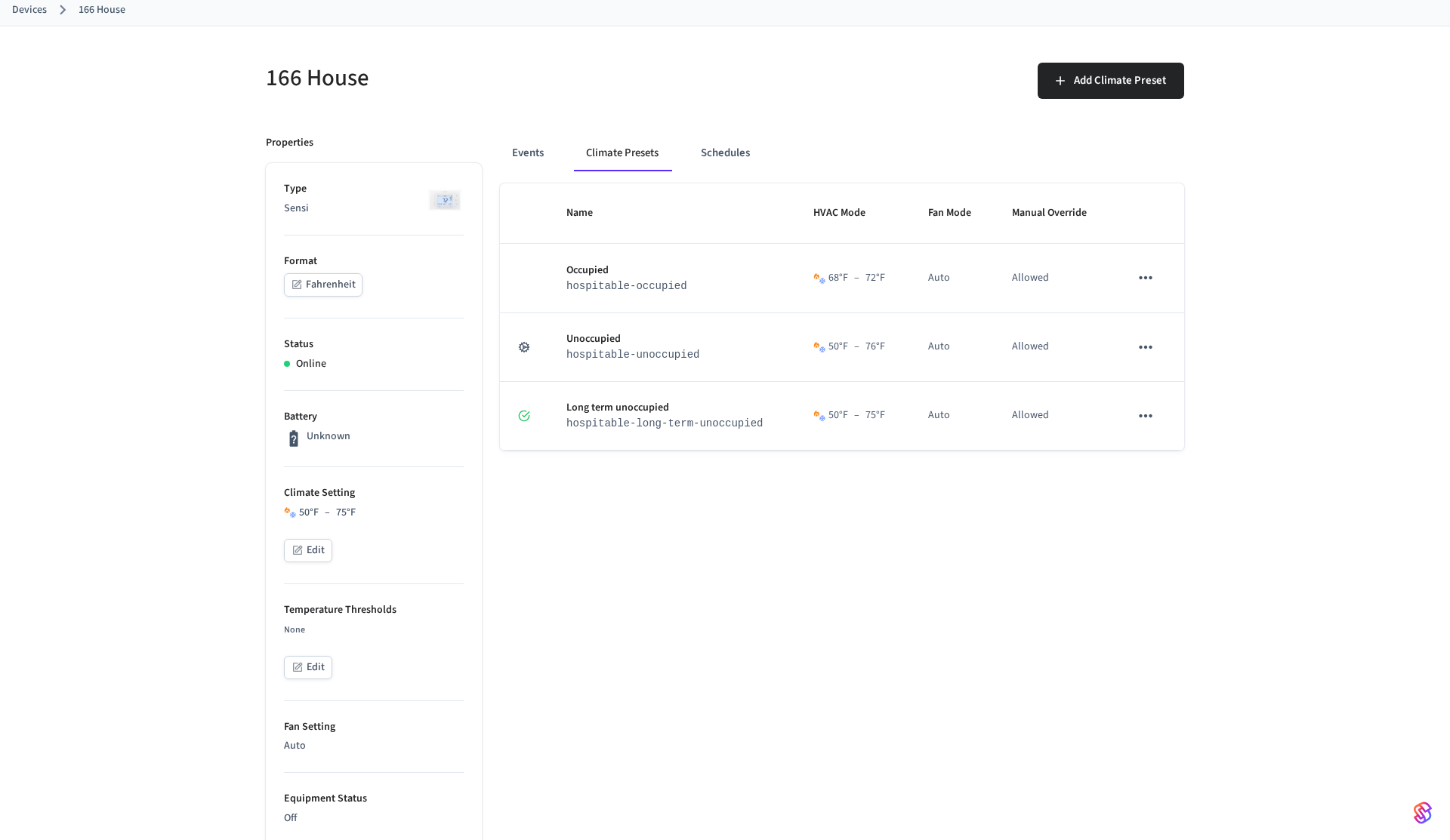
click at [750, 96] on div "Add Climate Preset" at bounding box center [959, 86] width 450 height 48
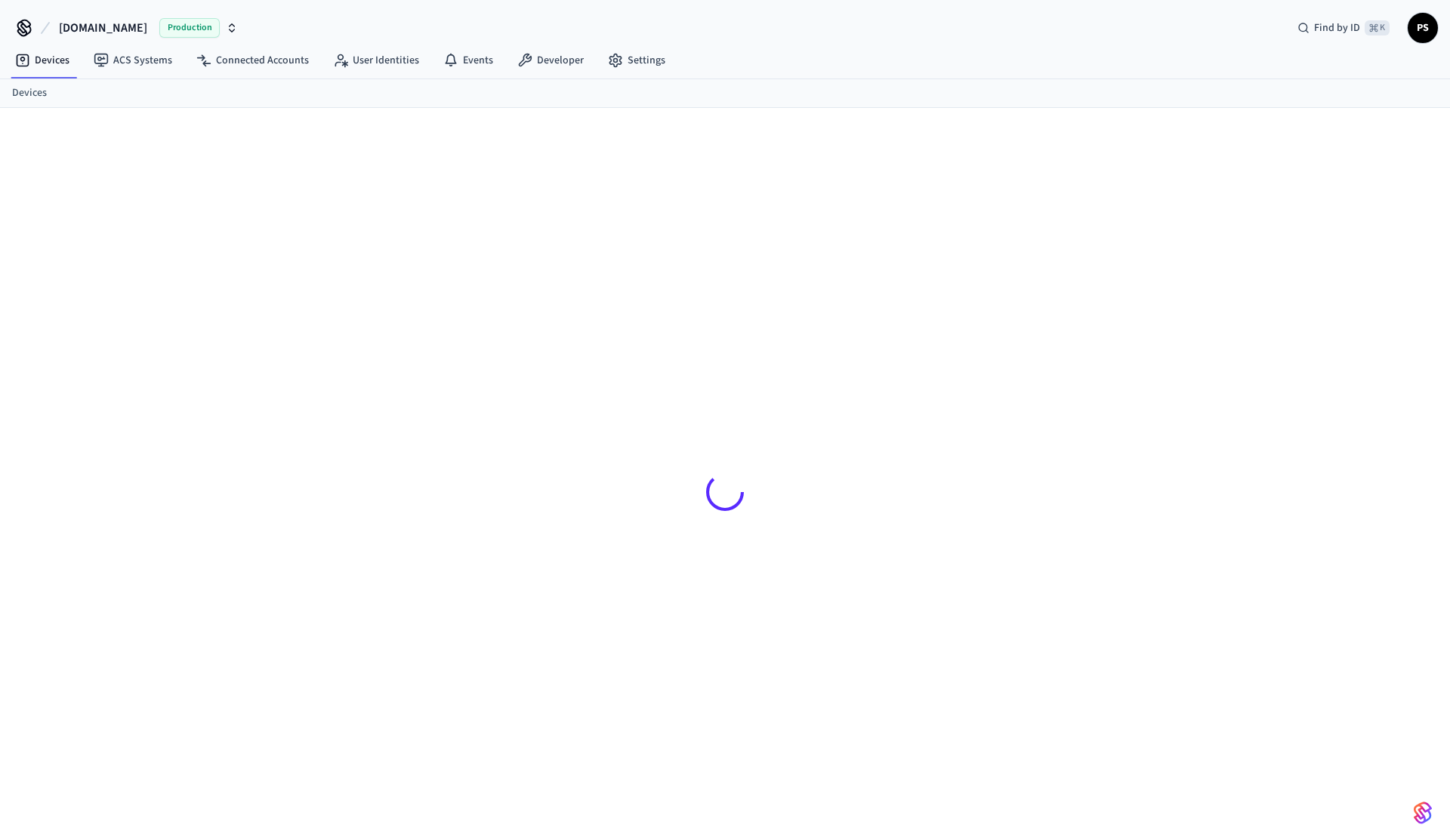
scroll to position [20, 0]
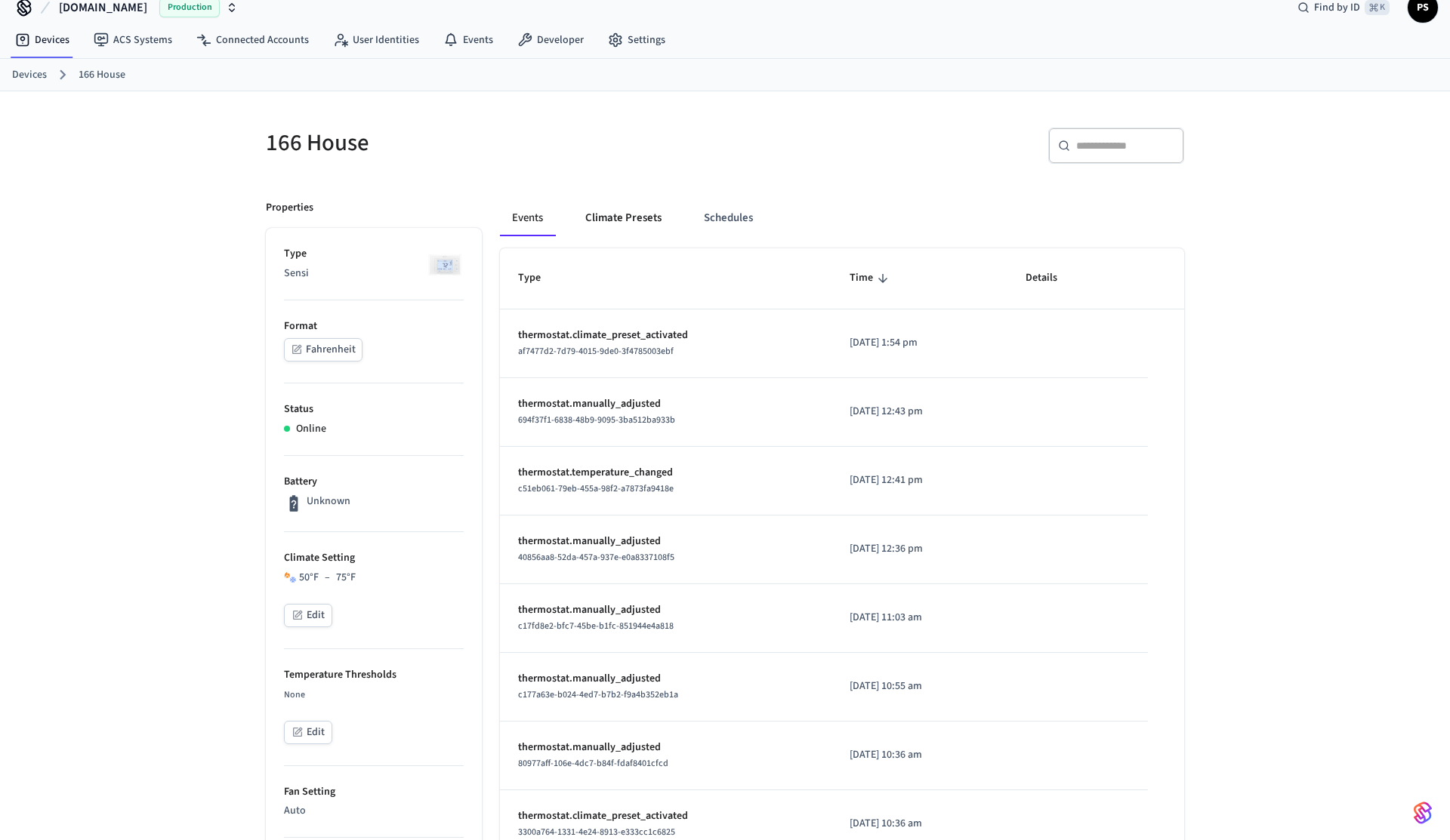
click at [641, 206] on button "Climate Presets" at bounding box center [623, 218] width 100 height 36
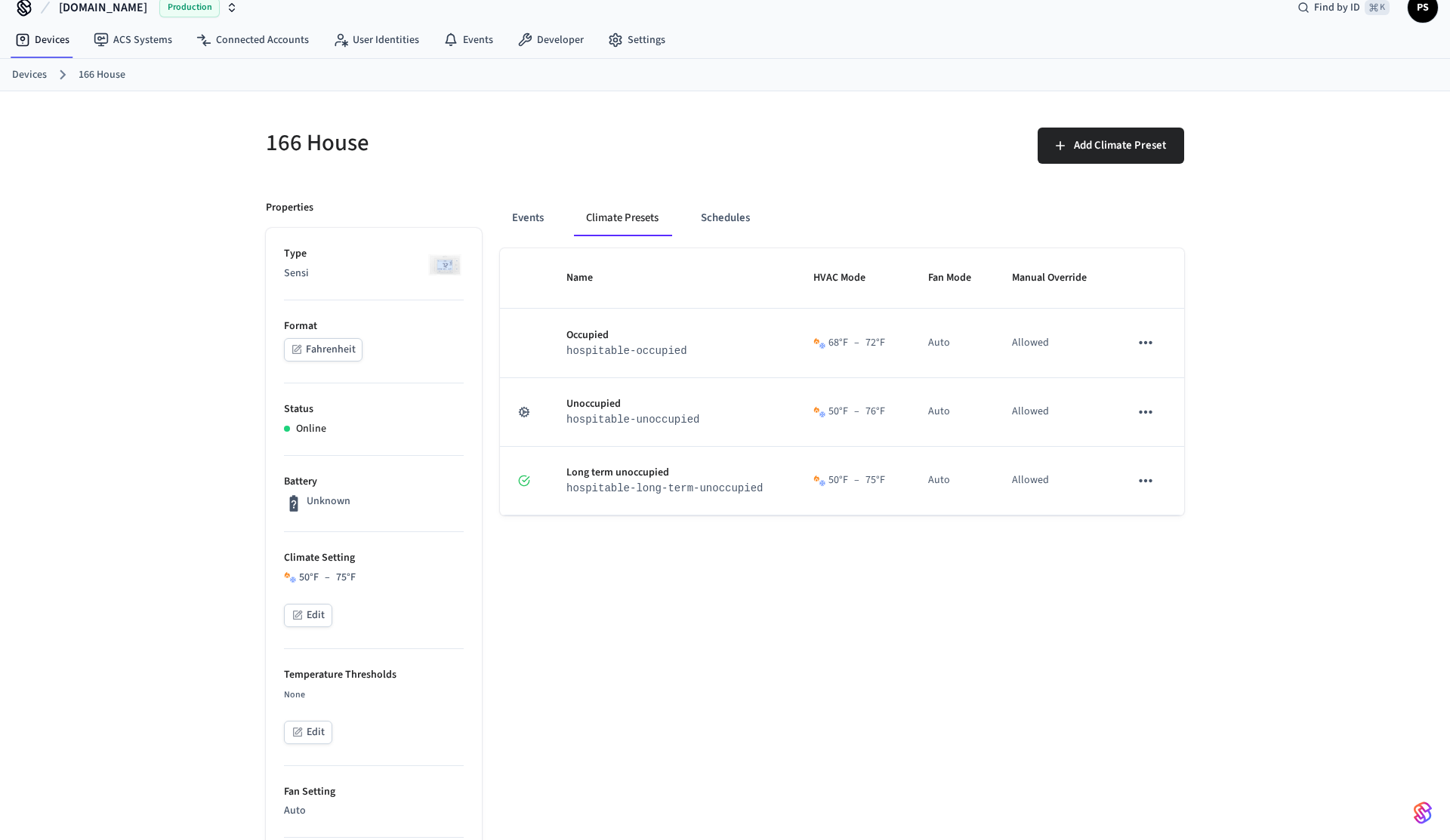
click at [147, 263] on div "166 House Add Climate Preset Properties Type Sensi Format Fahrenheit Status Onl…" at bounding box center [725, 776] width 1450 height 1370
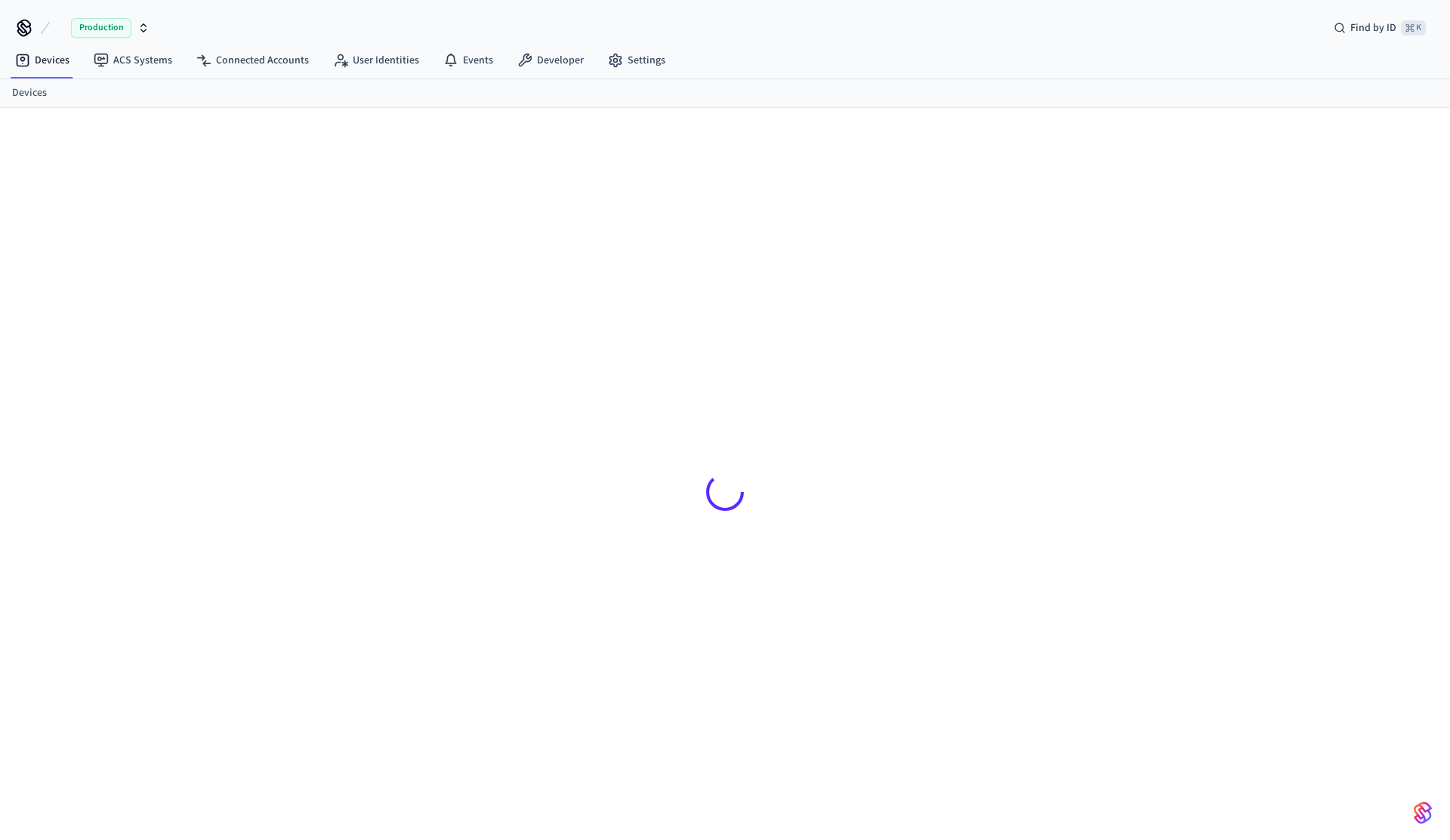
scroll to position [20, 0]
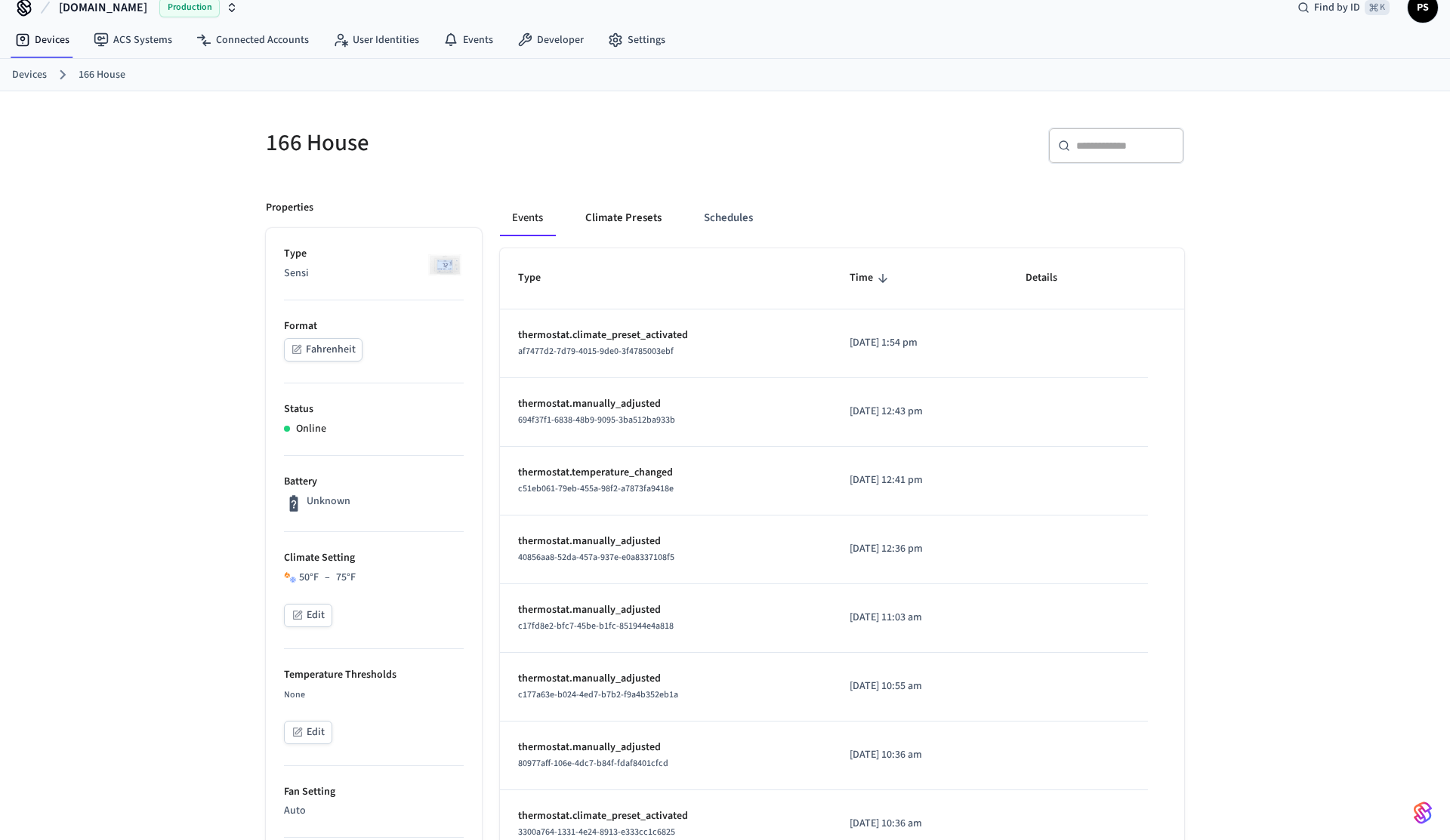
click at [576, 211] on button "Climate Presets" at bounding box center [623, 218] width 100 height 36
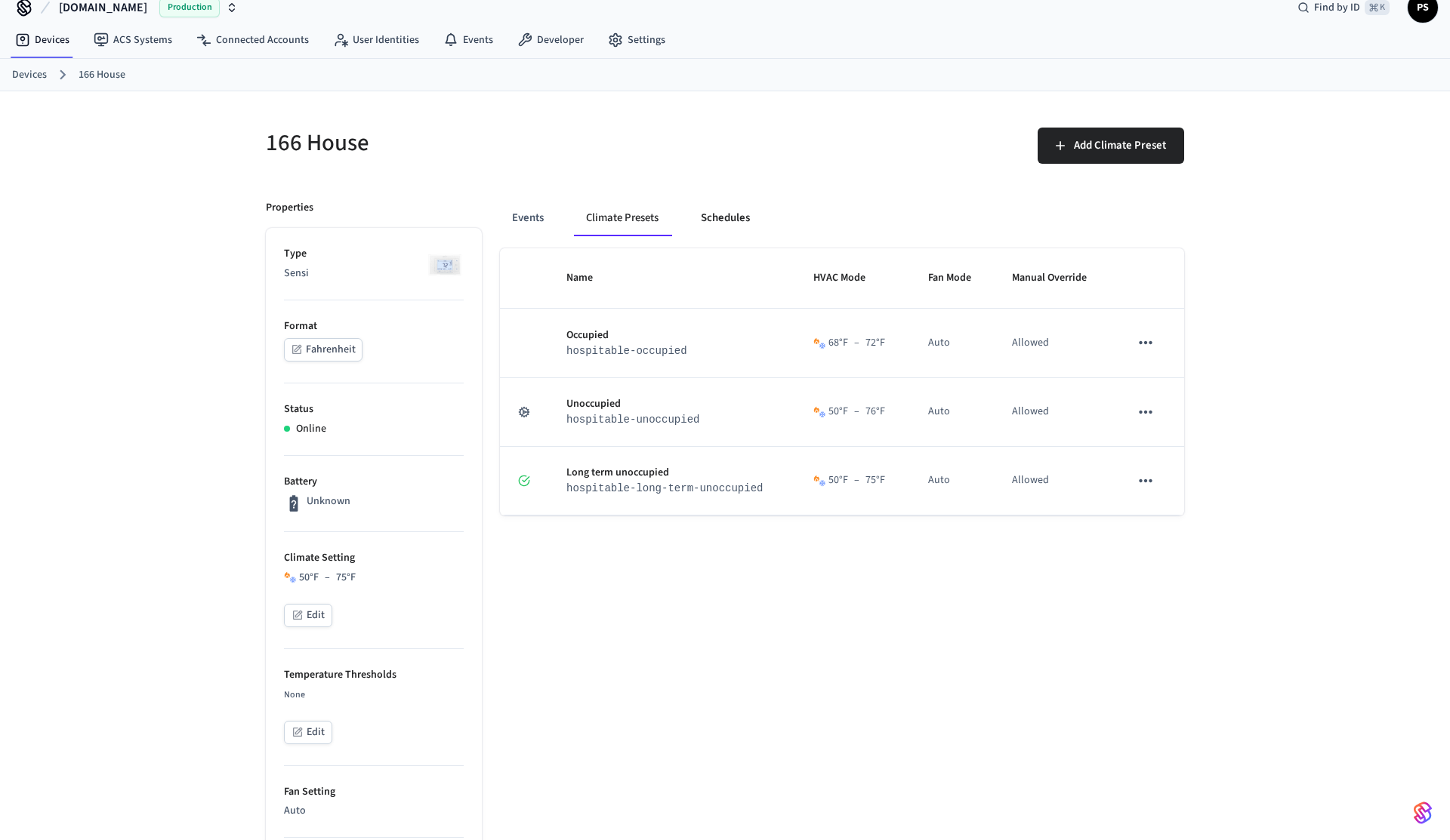
click at [756, 219] on button "Schedules" at bounding box center [725, 218] width 73 height 36
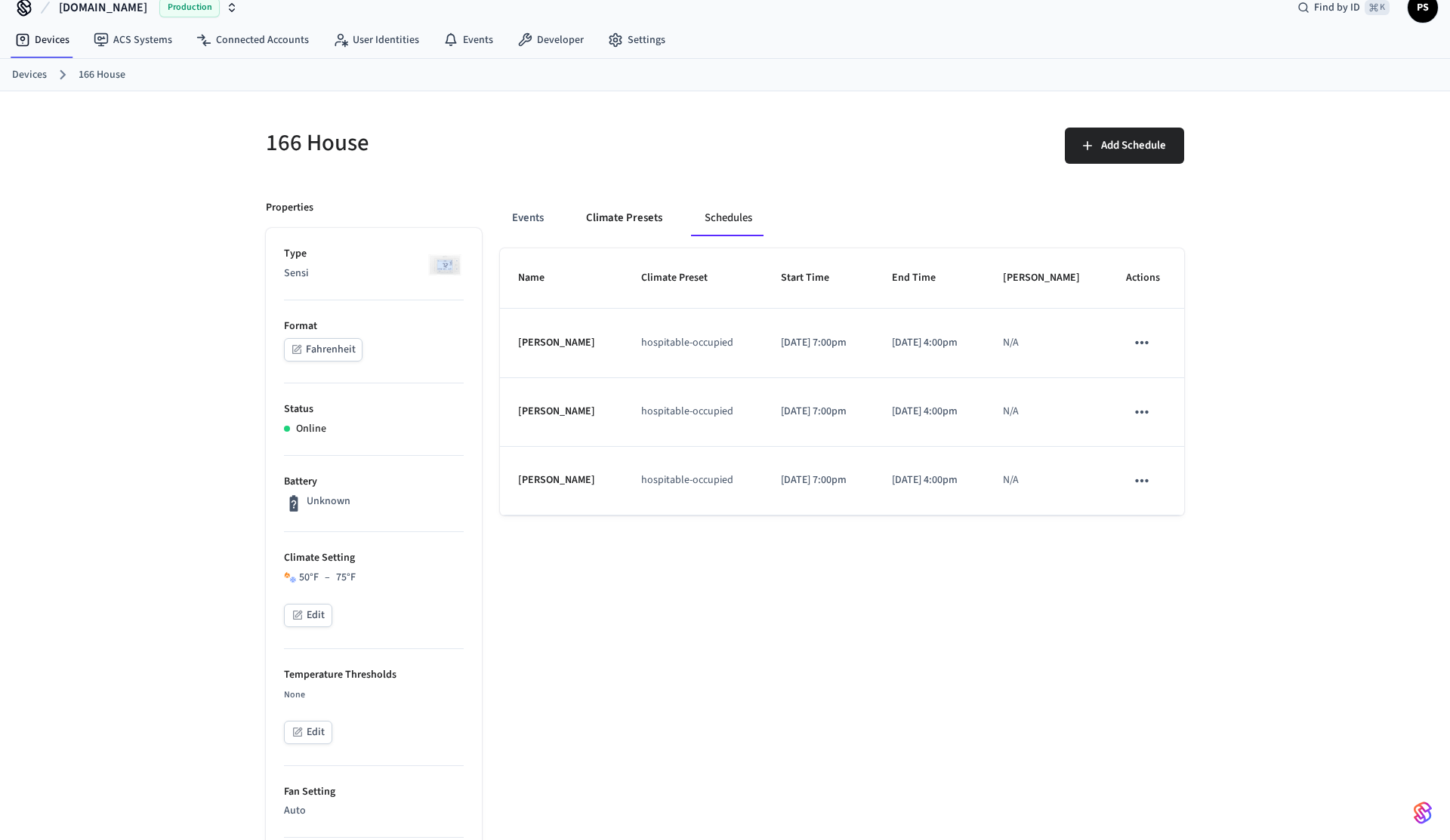
click at [645, 215] on button "Climate Presets" at bounding box center [624, 218] width 100 height 36
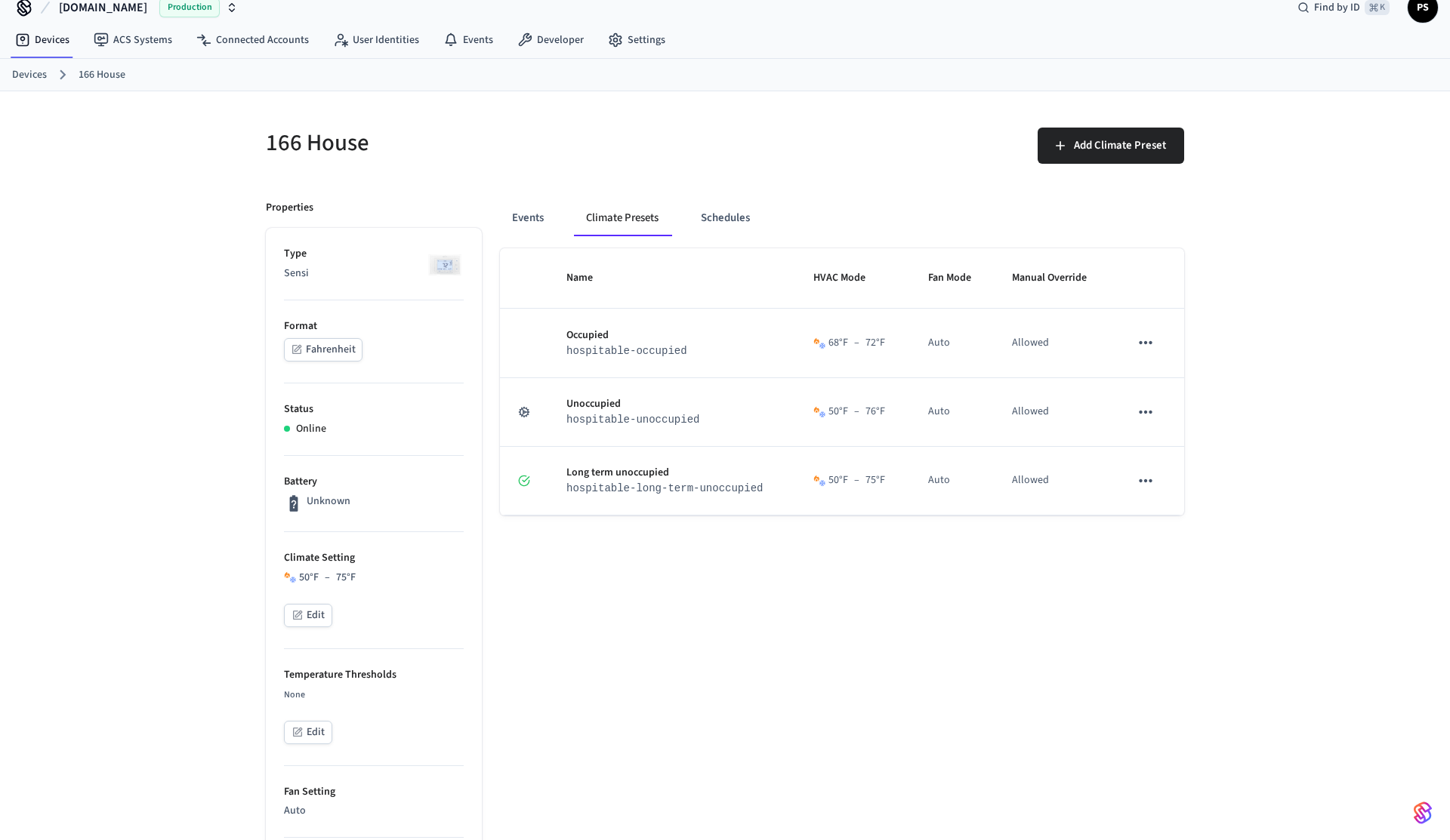
click at [307, 610] on button "Edit" at bounding box center [307, 615] width 48 height 24
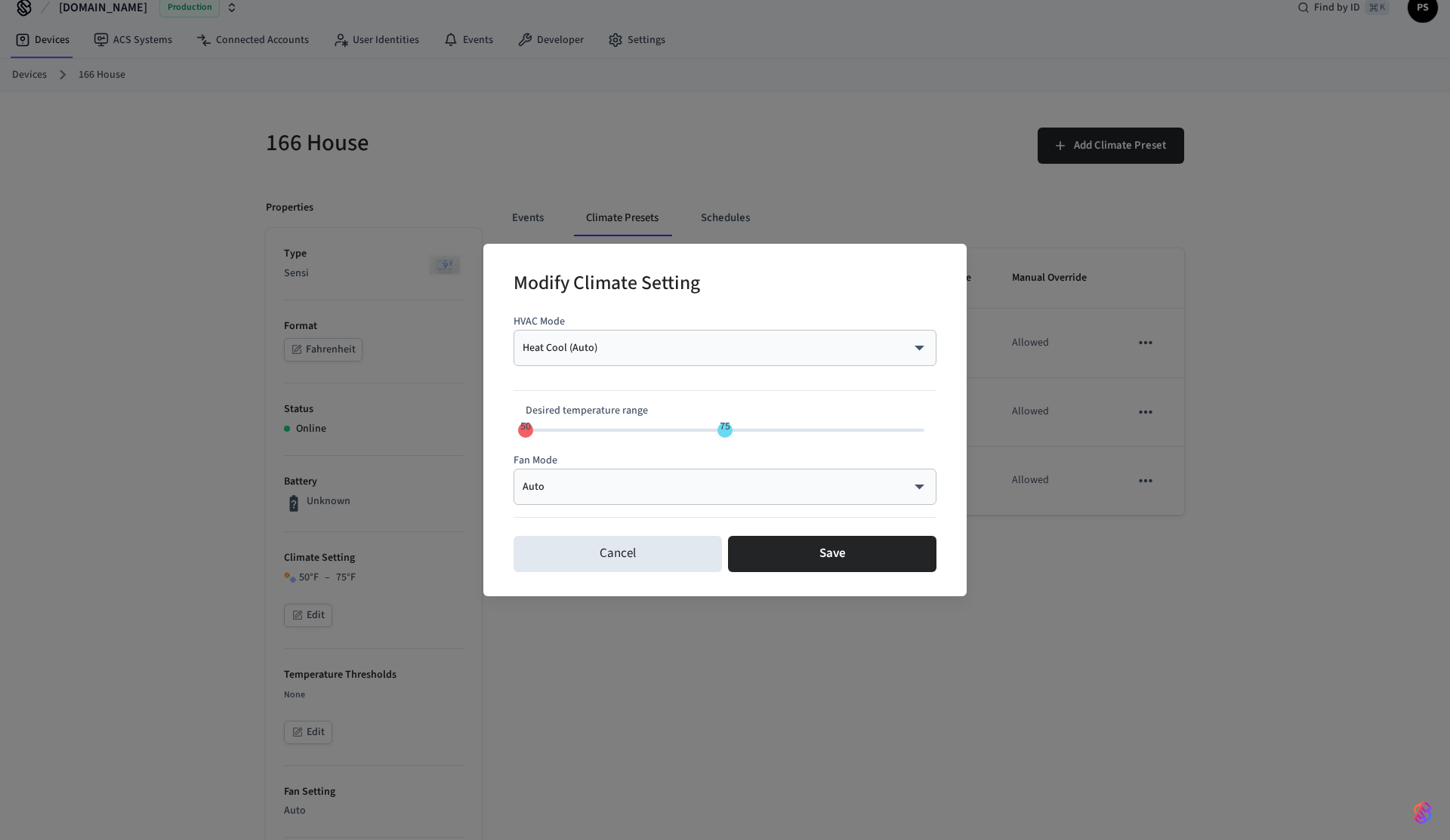
click at [589, 339] on div "Heat Cool (Auto) ********* ​" at bounding box center [725, 348] width 423 height 36
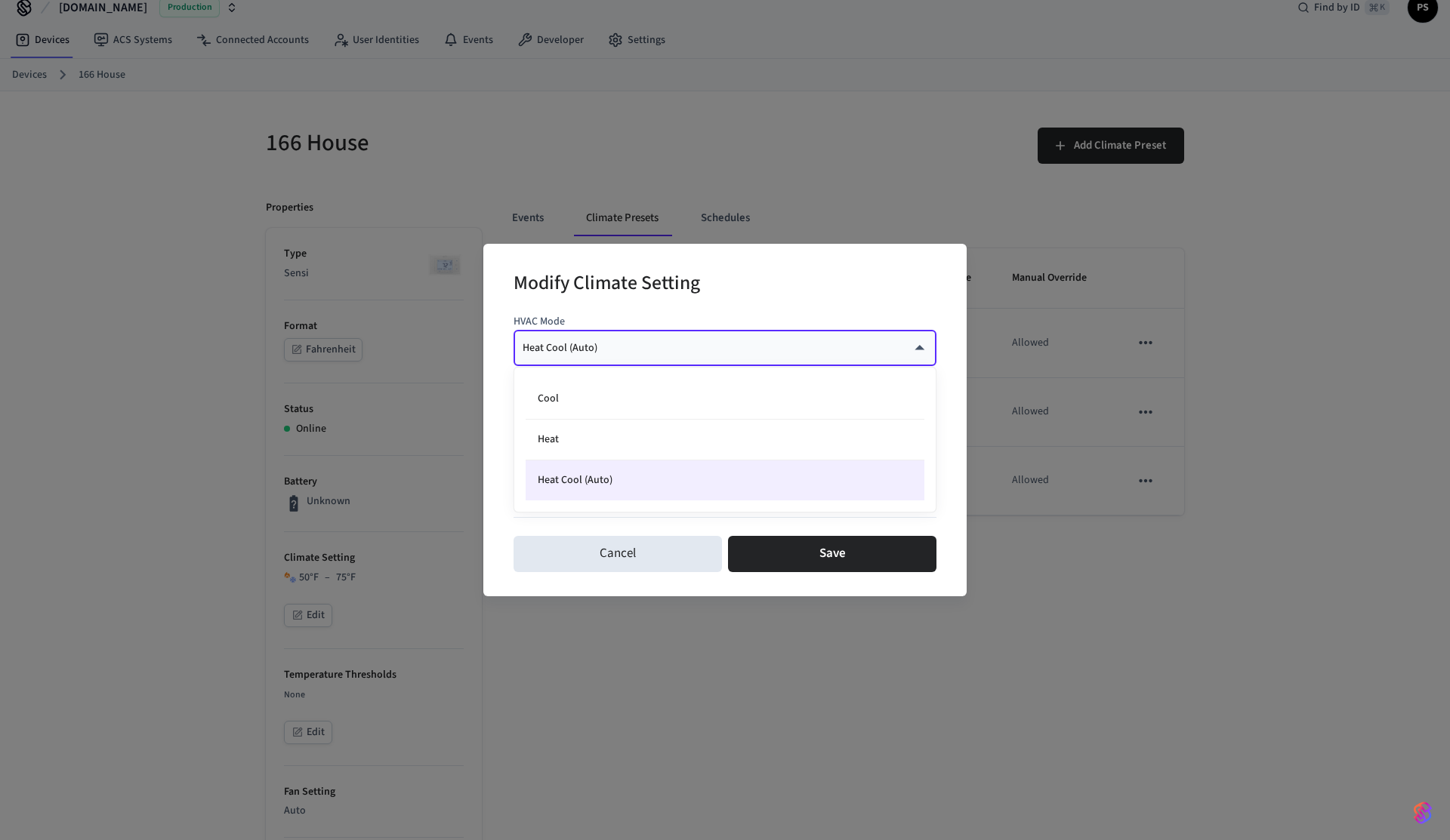
click at [589, 344] on body "Hospitable.com Production Find by ID ⌘ K PS Devices ACS Systems Connected Accou…" at bounding box center [725, 721] width 1450 height 1482
click at [576, 407] on li "Cool" at bounding box center [725, 399] width 399 height 41
type input "****"
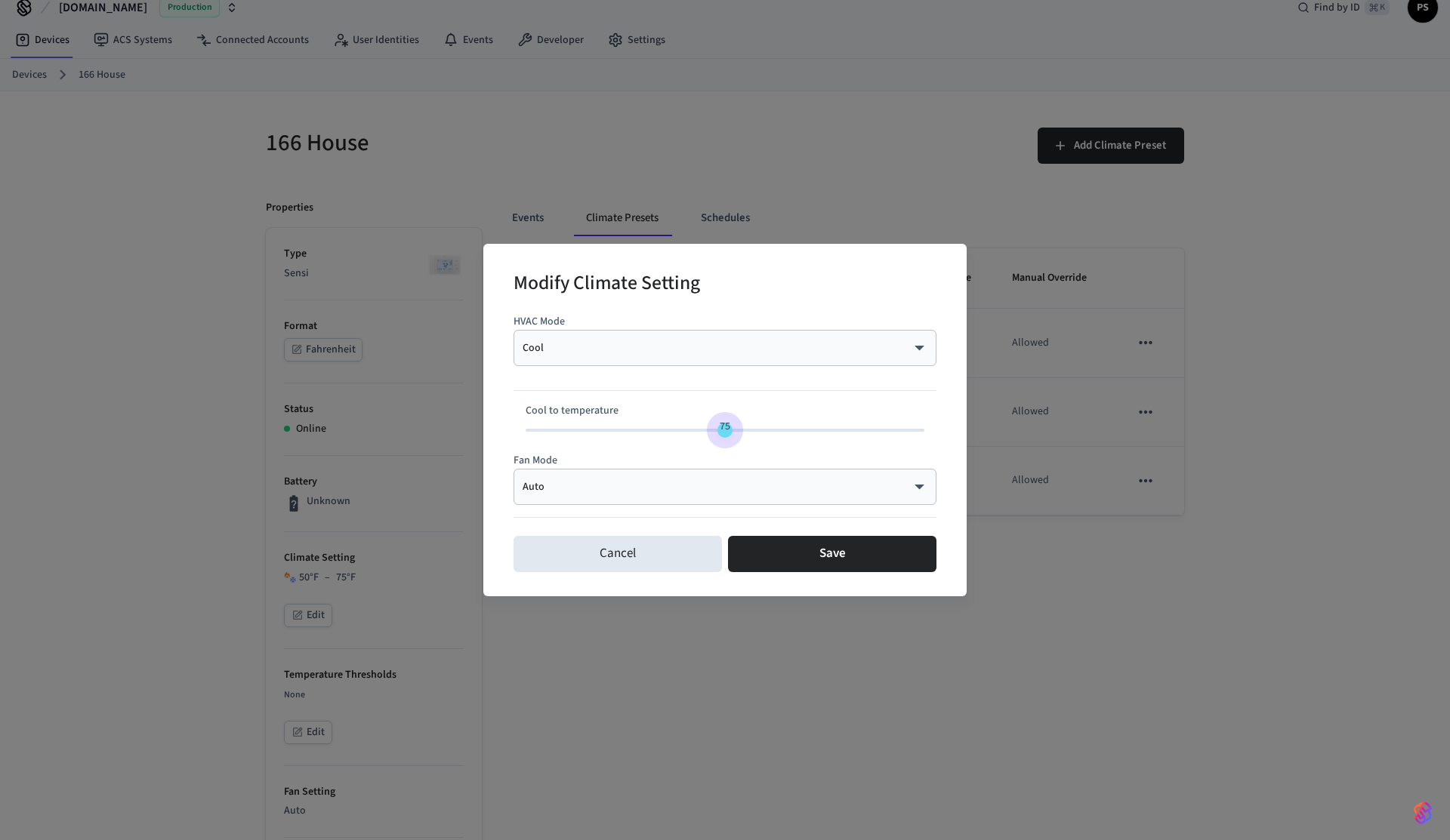
type input "**"
drag, startPoint x: 725, startPoint y: 432, endPoint x: 734, endPoint y: 432, distance: 9.0
click at [734, 432] on span "76" at bounding box center [733, 426] width 11 height 15
click at [792, 556] on button "Save" at bounding box center [832, 554] width 209 height 36
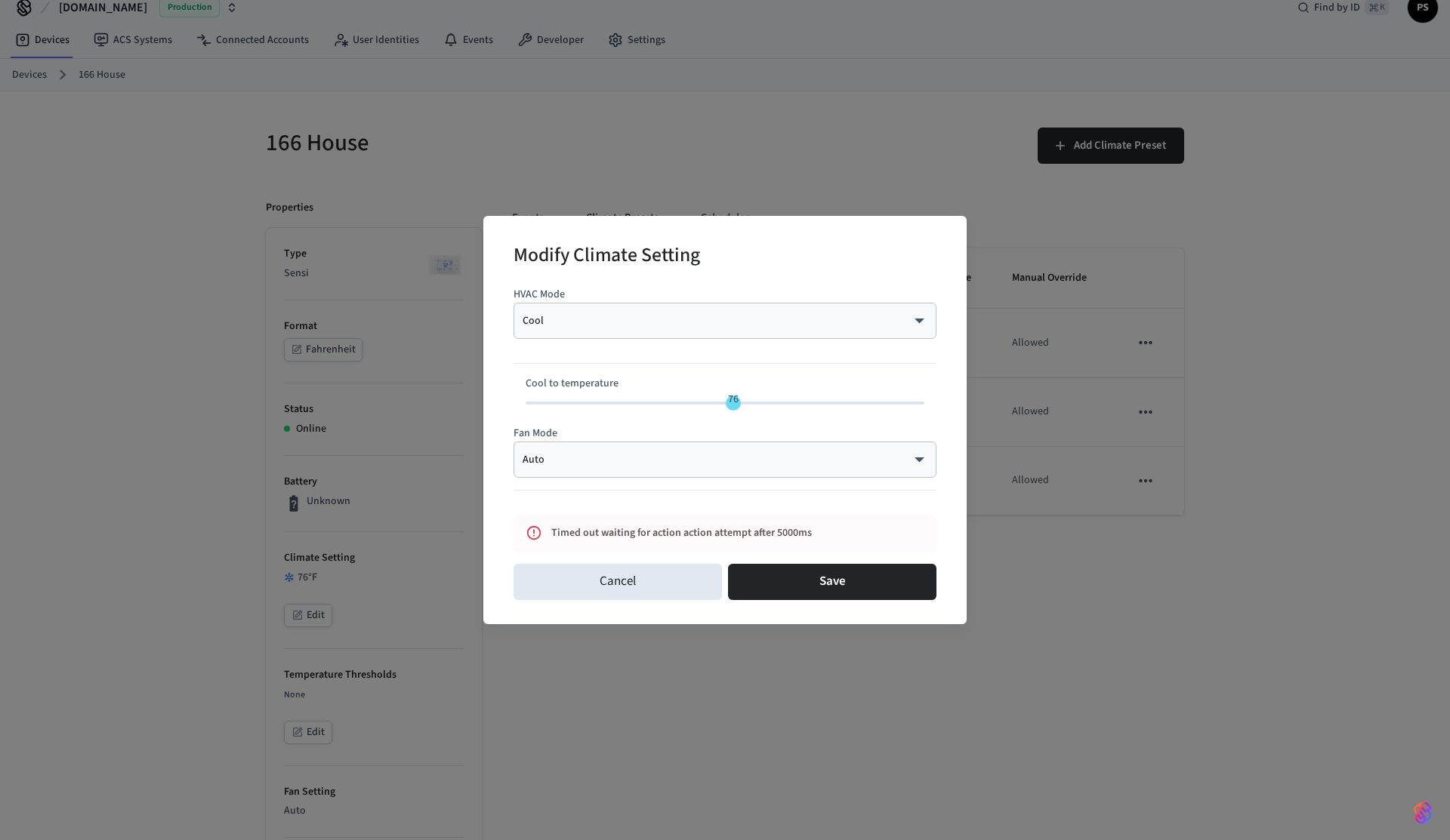
click at [926, 160] on div "Modify Climate Setting HVAC Mode Cool **** ​ Cool to temperature 76 Fan Mode Au…" at bounding box center [725, 420] width 1450 height 840
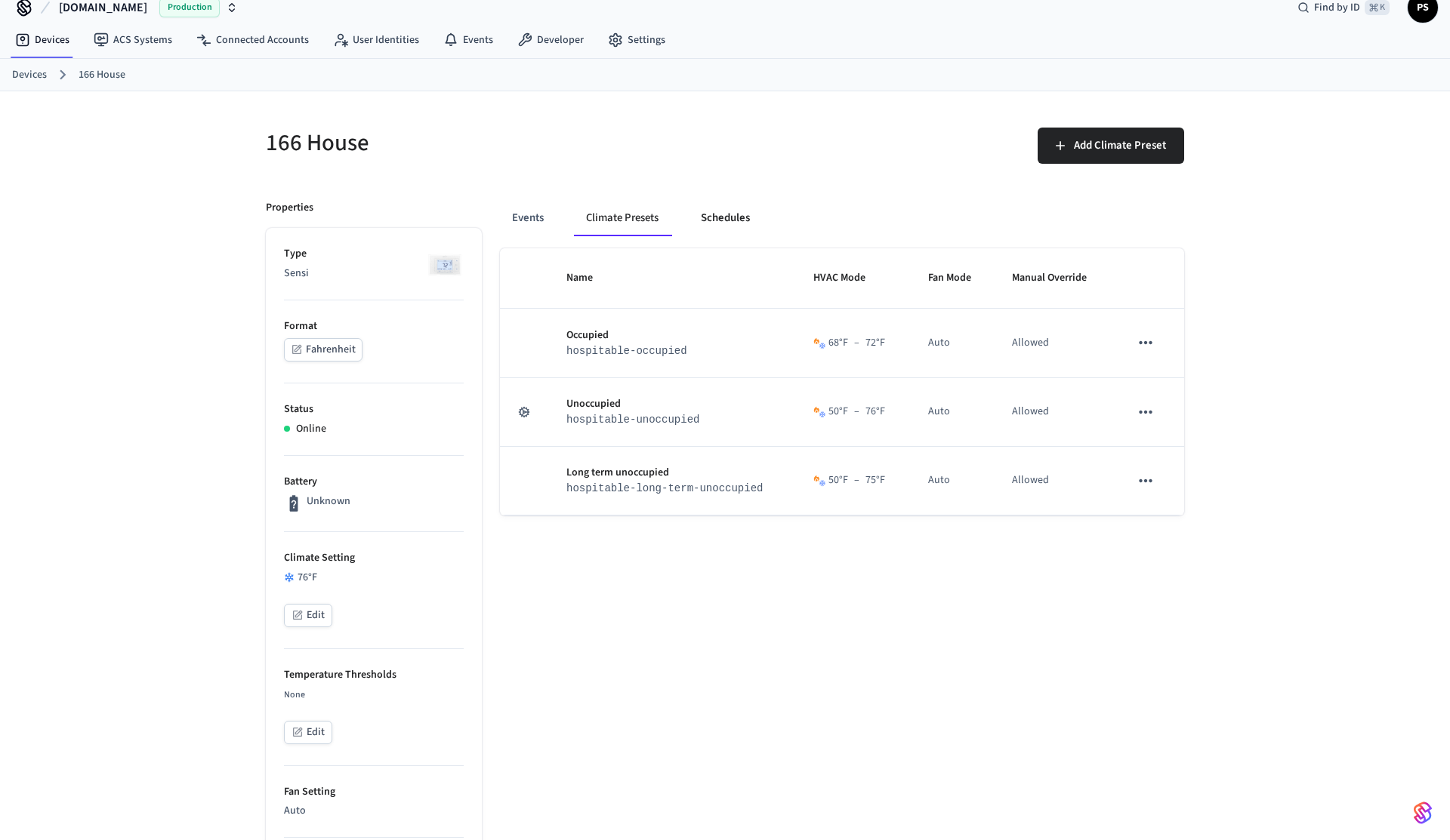
click at [736, 219] on button "Schedules" at bounding box center [725, 218] width 73 height 36
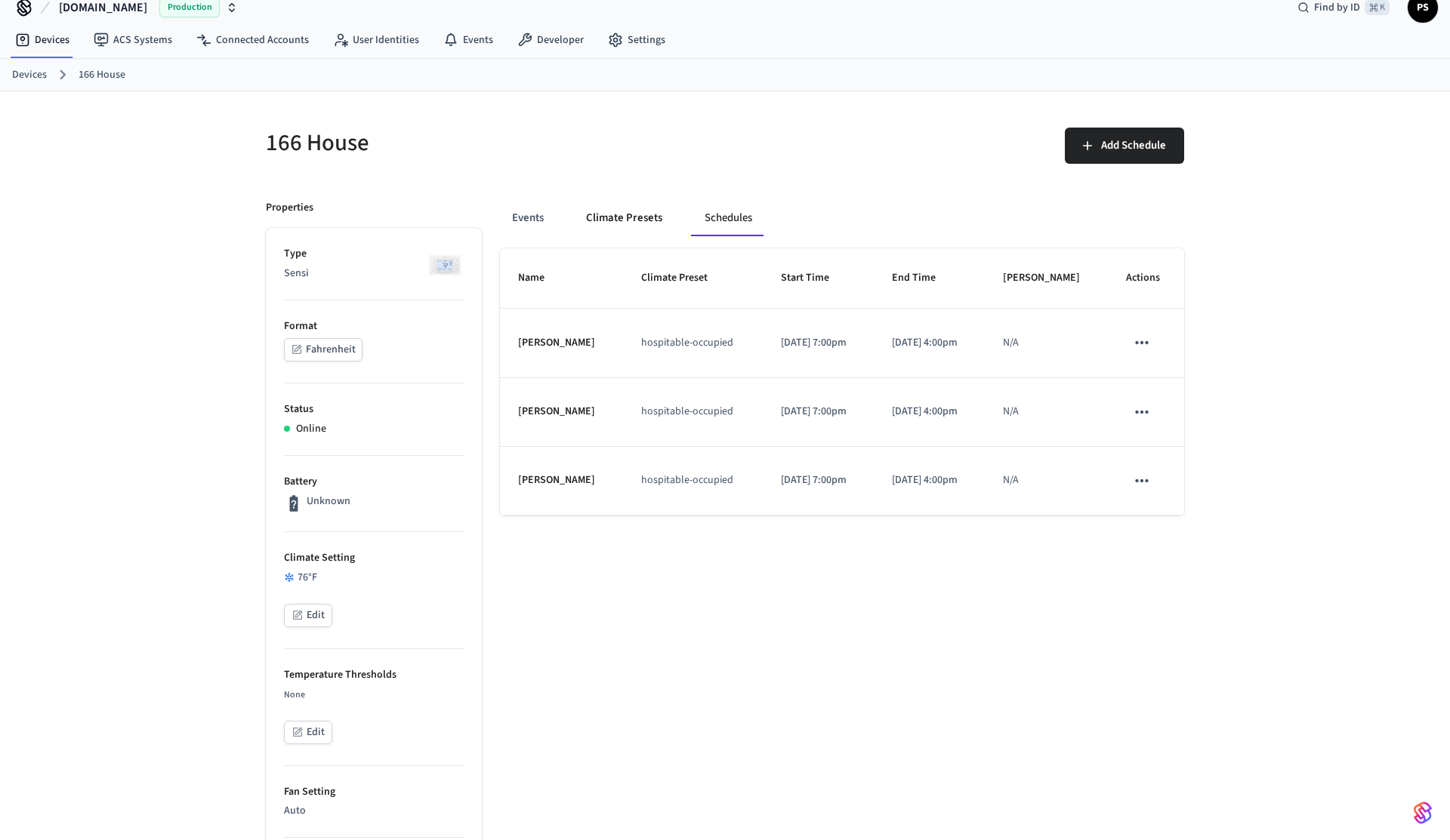
click at [634, 220] on button "Climate Presets" at bounding box center [624, 218] width 100 height 36
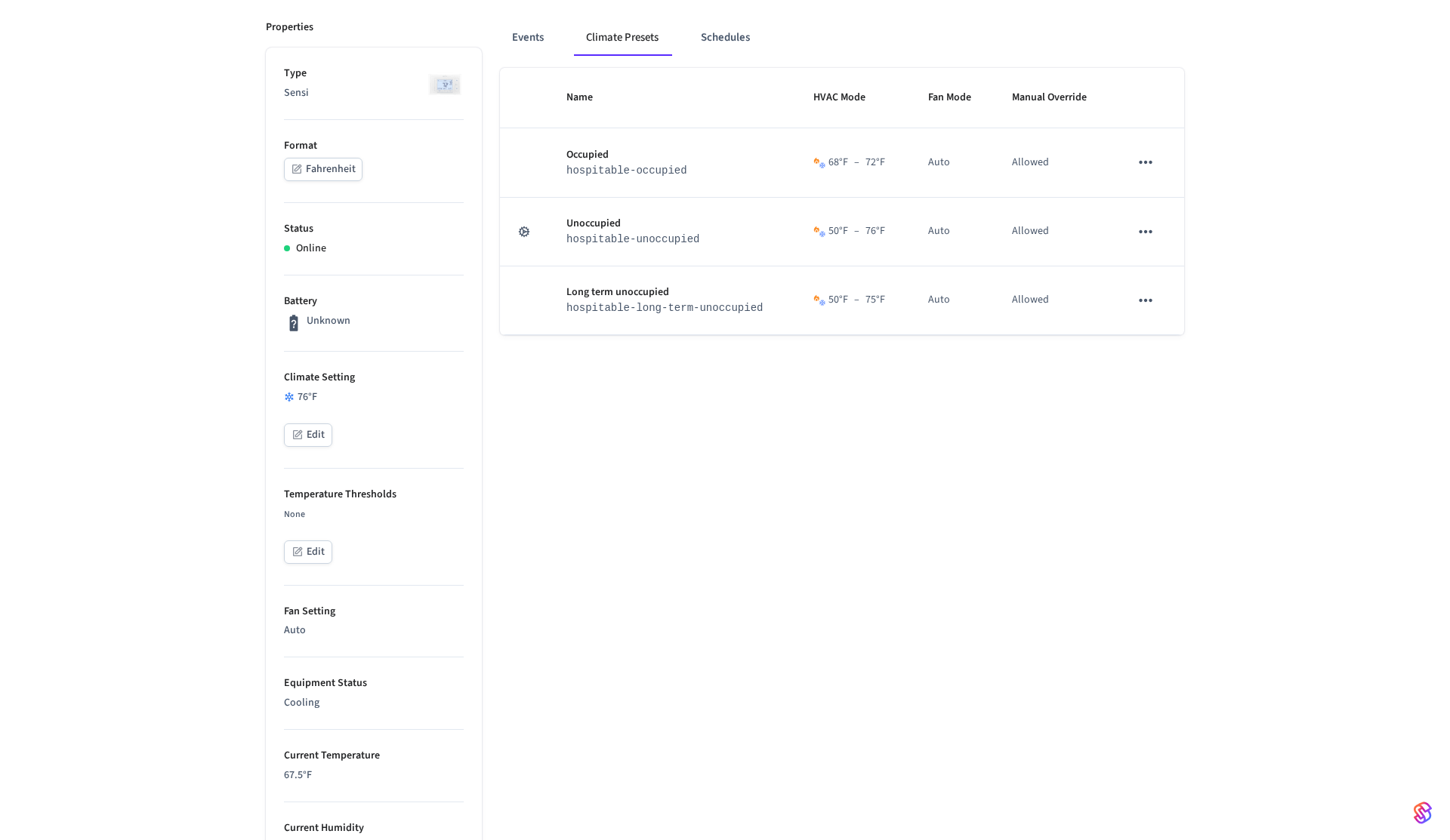
scroll to position [0, 0]
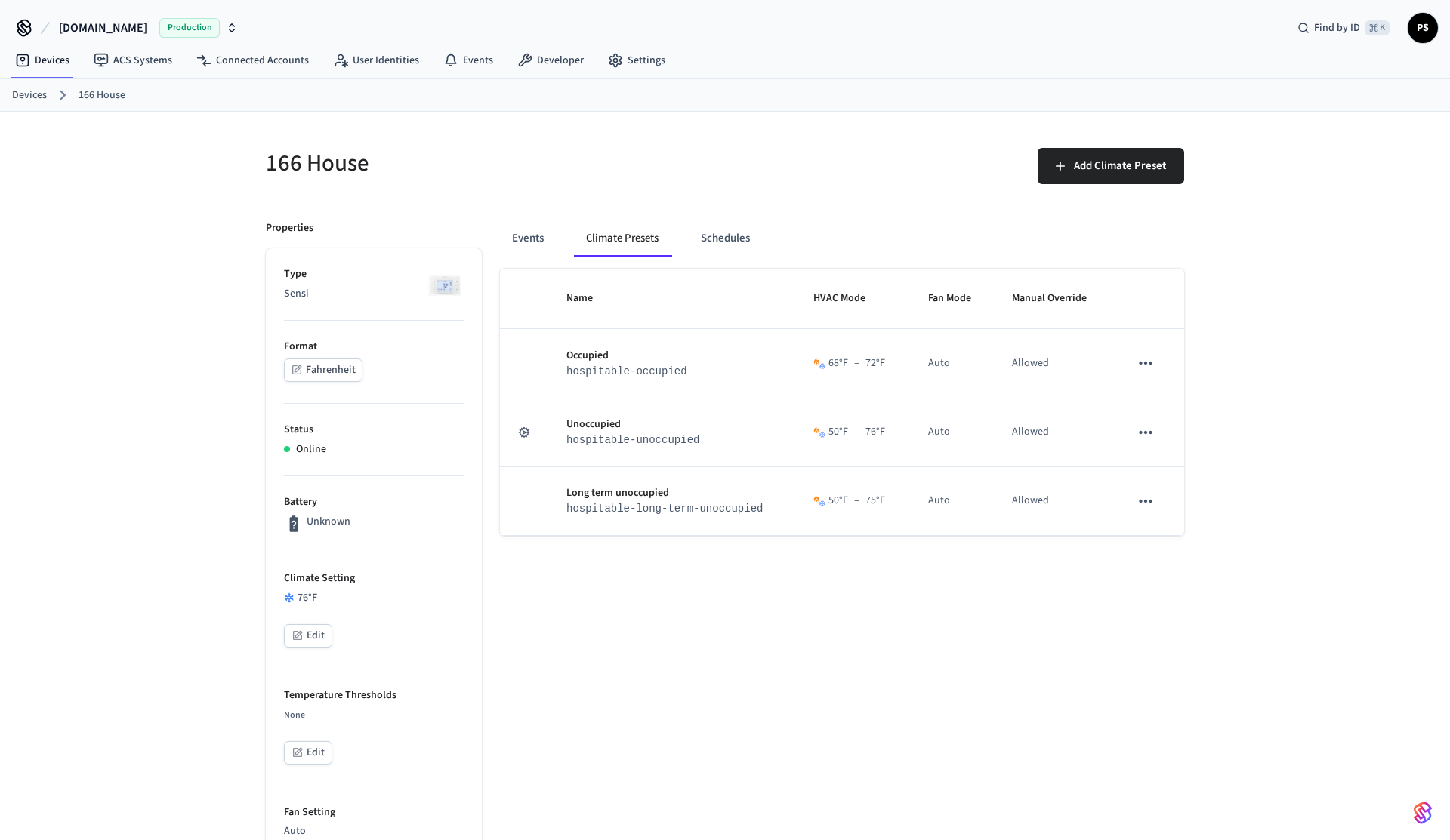
click at [215, 225] on div "166 House Add Climate Preset Properties Type Sensi Format Fahrenheit Status Onl…" at bounding box center [725, 796] width 1450 height 1370
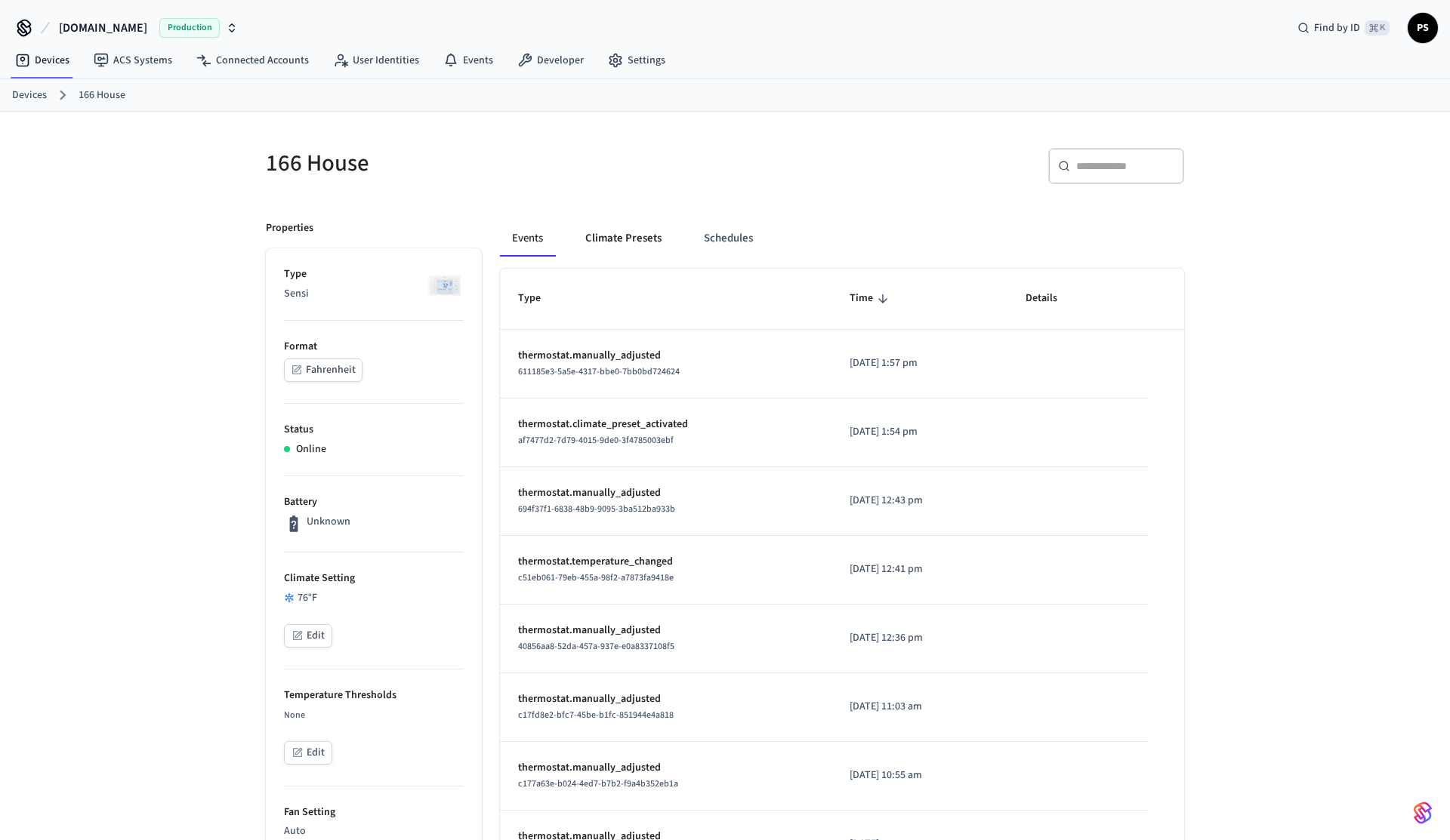
click at [619, 240] on button "Climate Presets" at bounding box center [623, 238] width 100 height 36
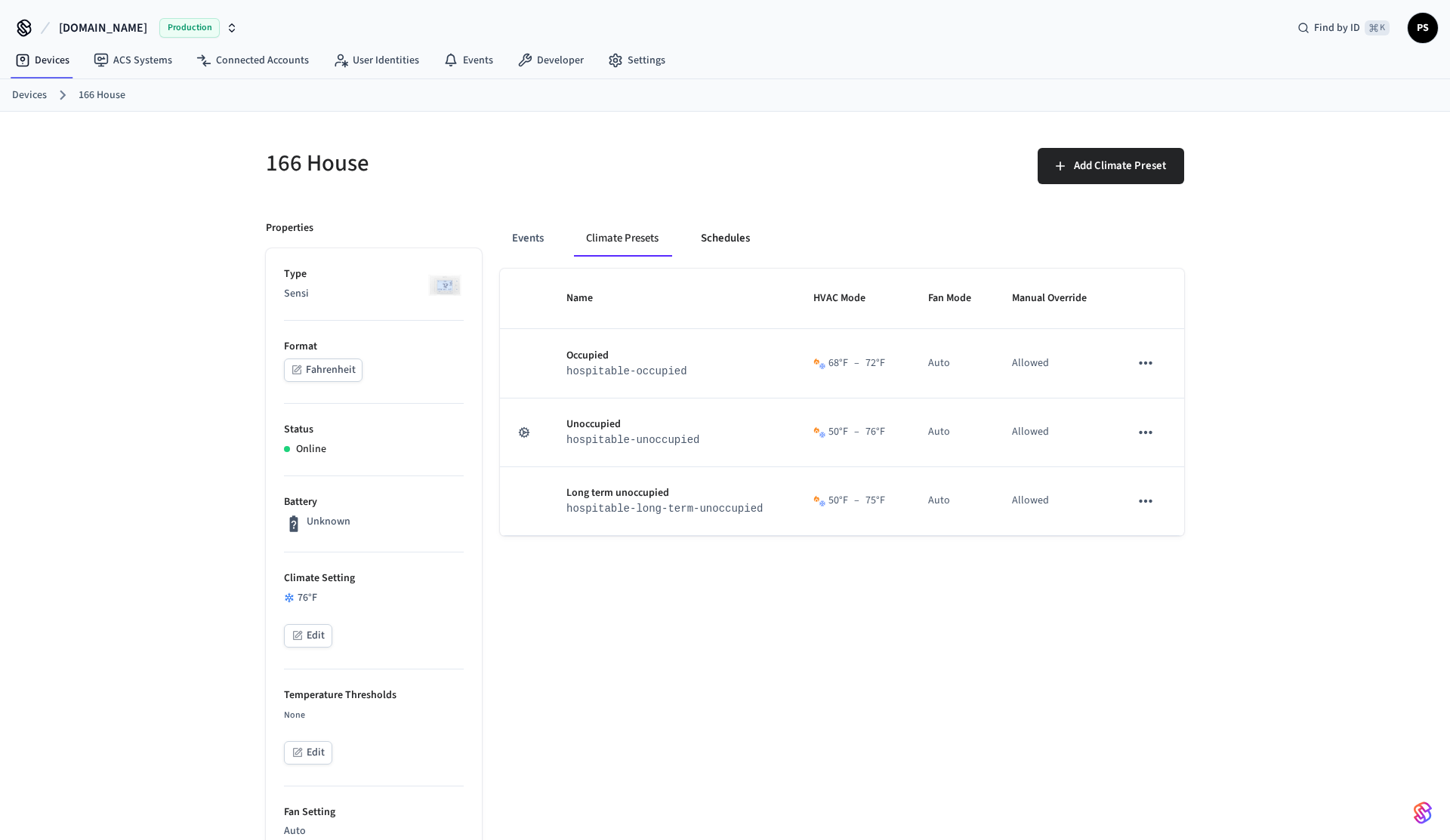
click at [730, 239] on button "Schedules" at bounding box center [725, 238] width 73 height 36
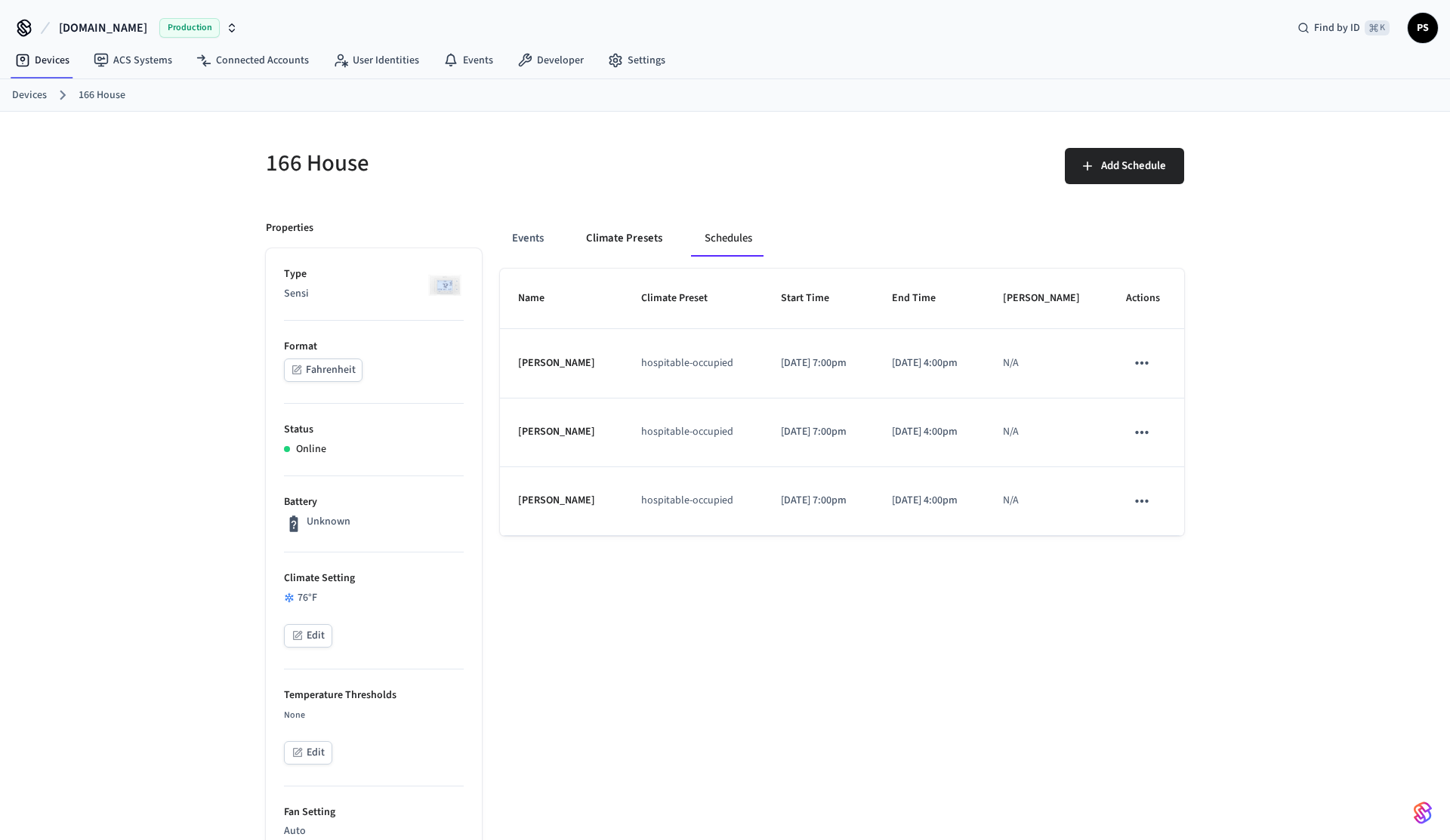
click at [618, 236] on button "Climate Presets" at bounding box center [624, 238] width 100 height 36
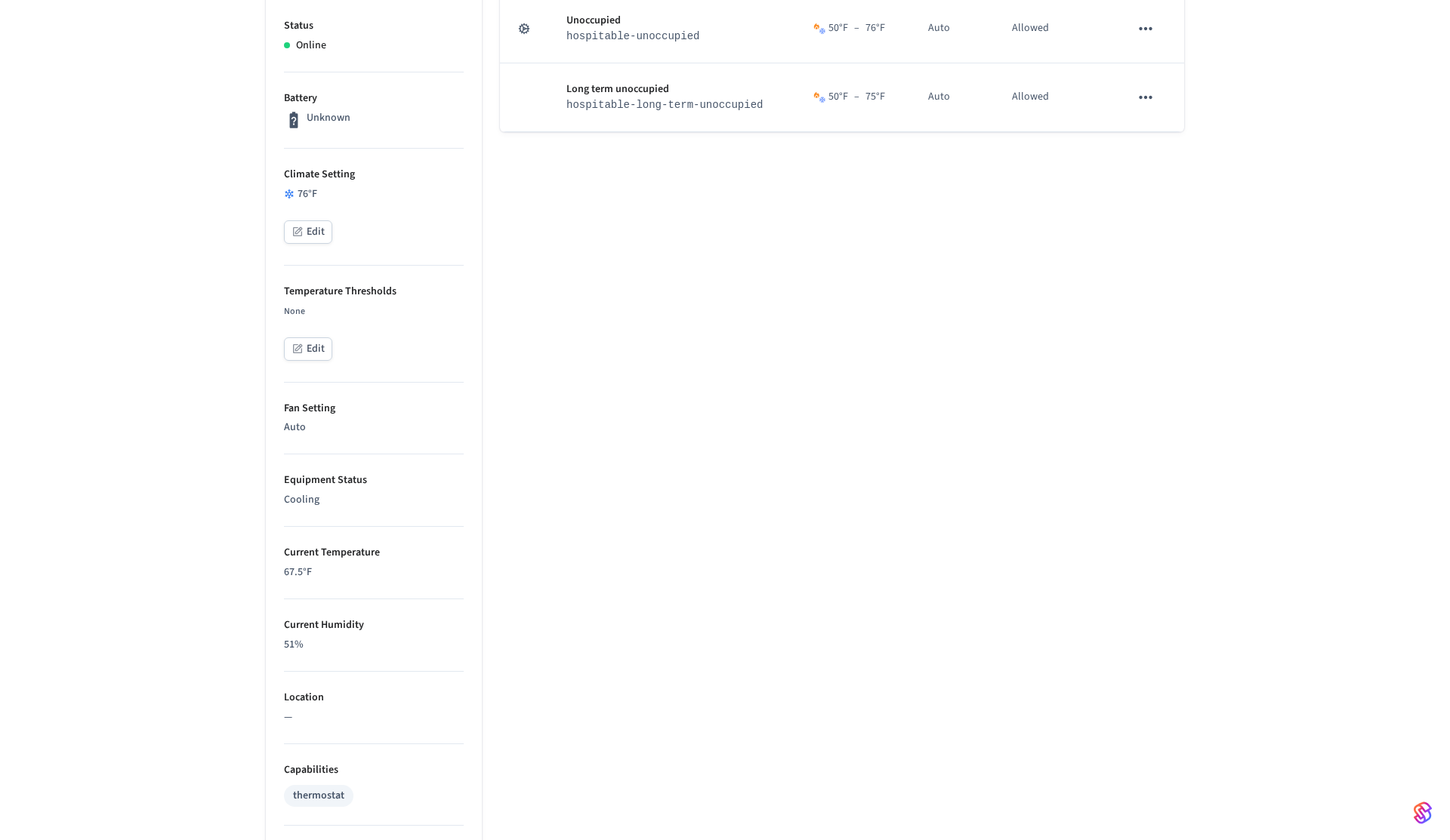
scroll to position [642, 0]
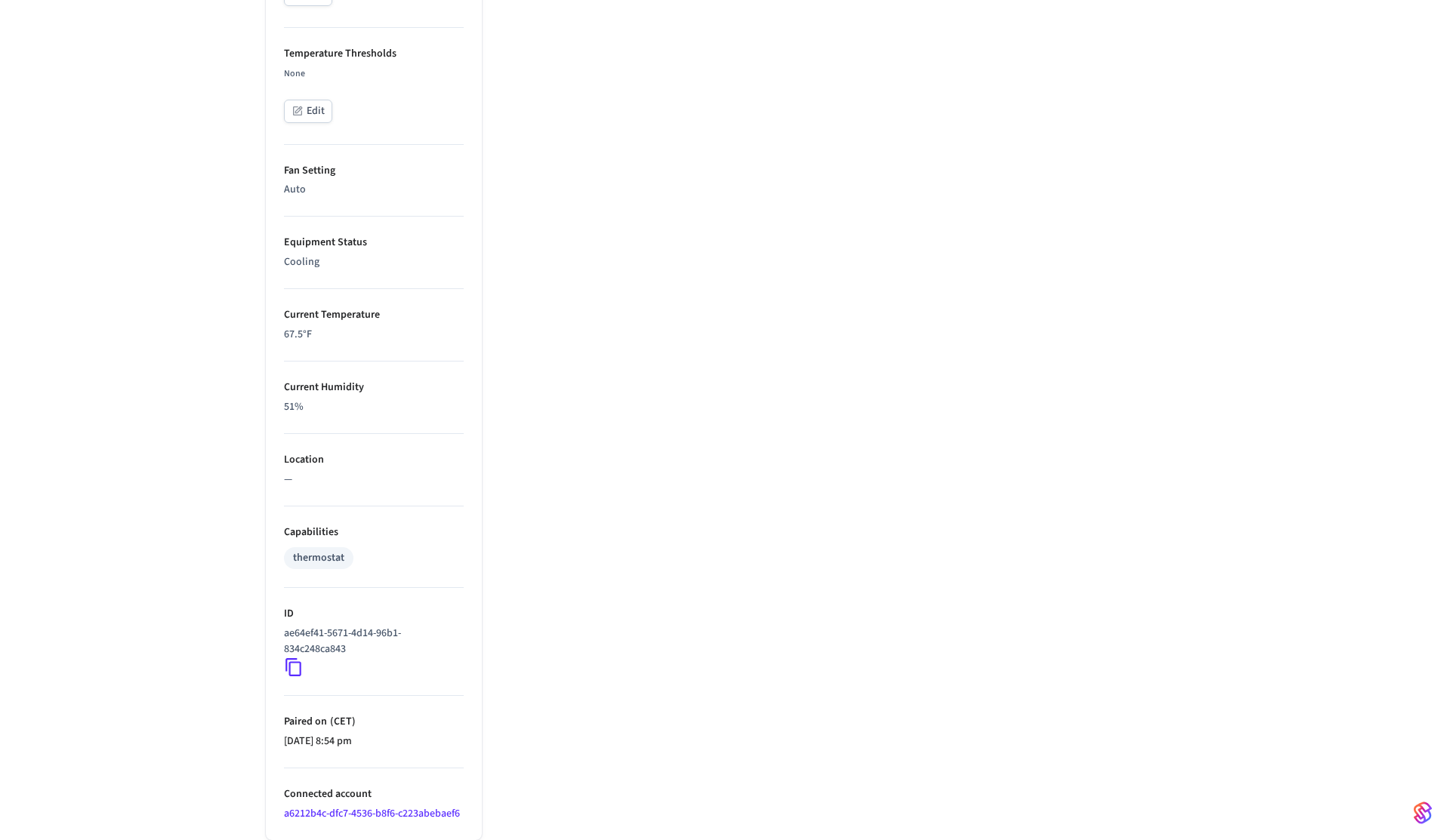
click at [294, 339] on p "67.5 °F" at bounding box center [373, 334] width 180 height 16
click at [204, 327] on div "166 House Add Climate Preset Properties Type Sensi Format Fahrenheit Status Onl…" at bounding box center [725, 154] width 1450 height 1370
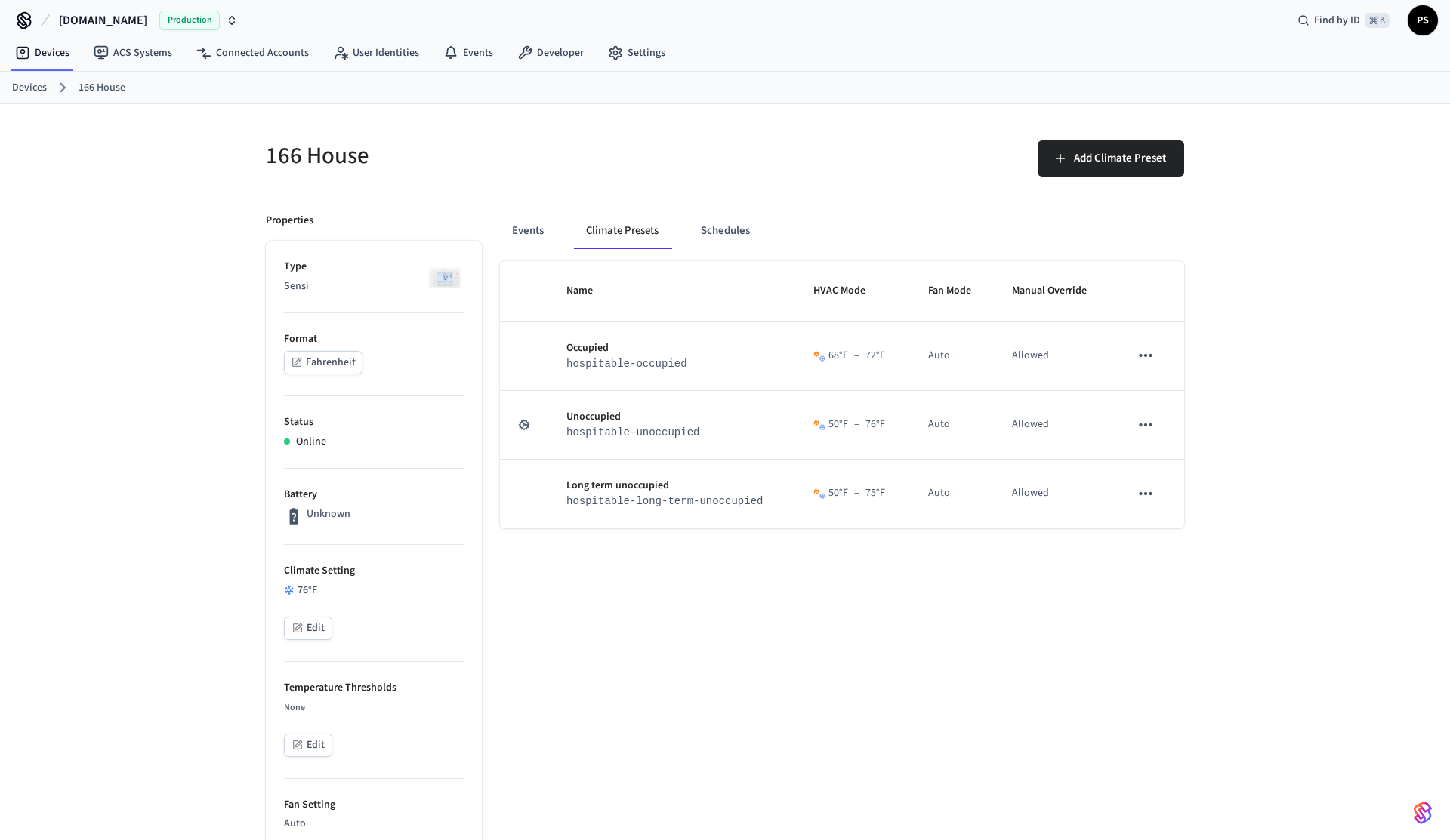
scroll to position [0, 0]
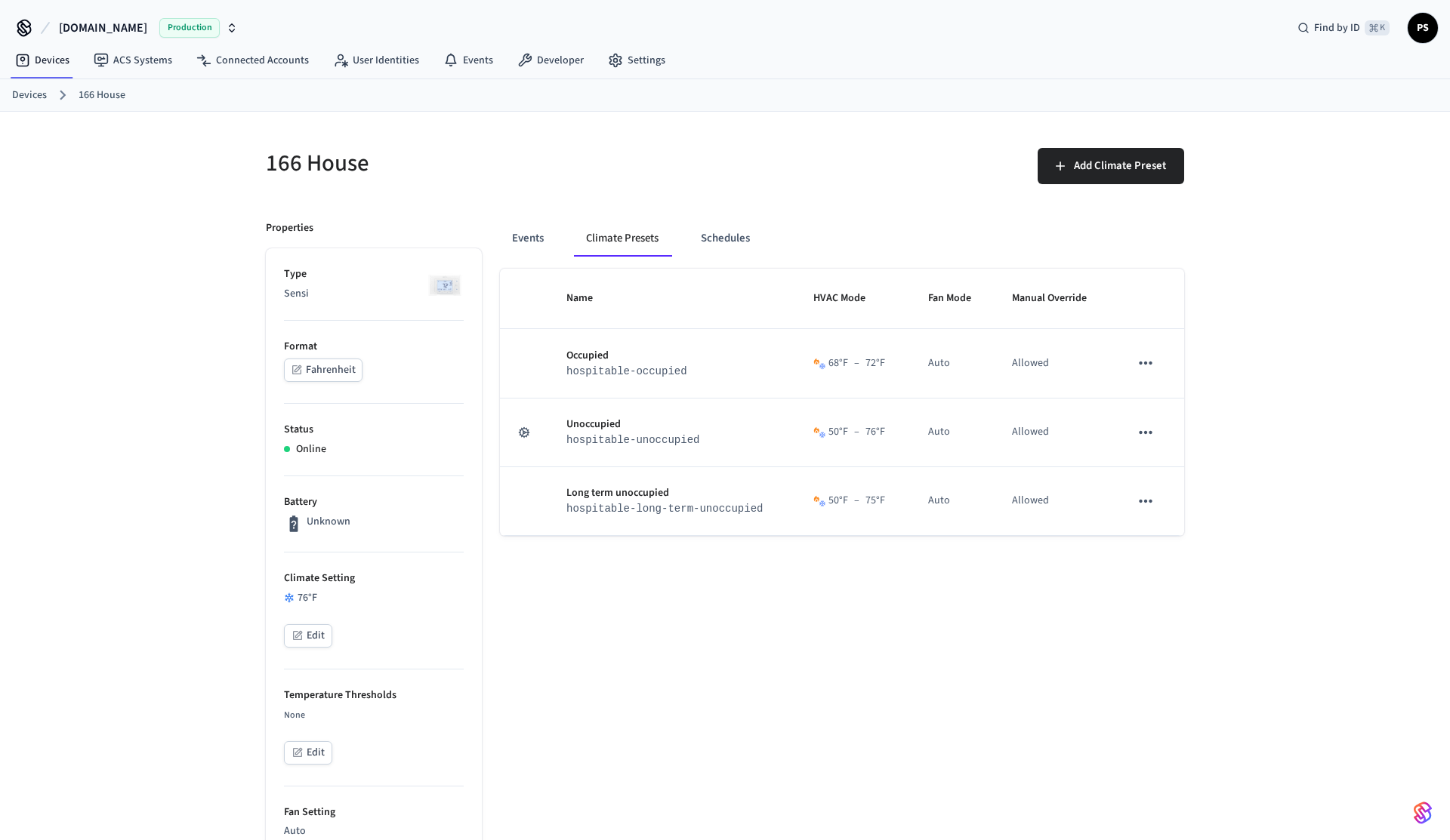
click at [334, 371] on button "Fahrenheit" at bounding box center [323, 371] width 79 height 24
click at [318, 369] on button "Fahrenheit" at bounding box center [323, 371] width 79 height 24
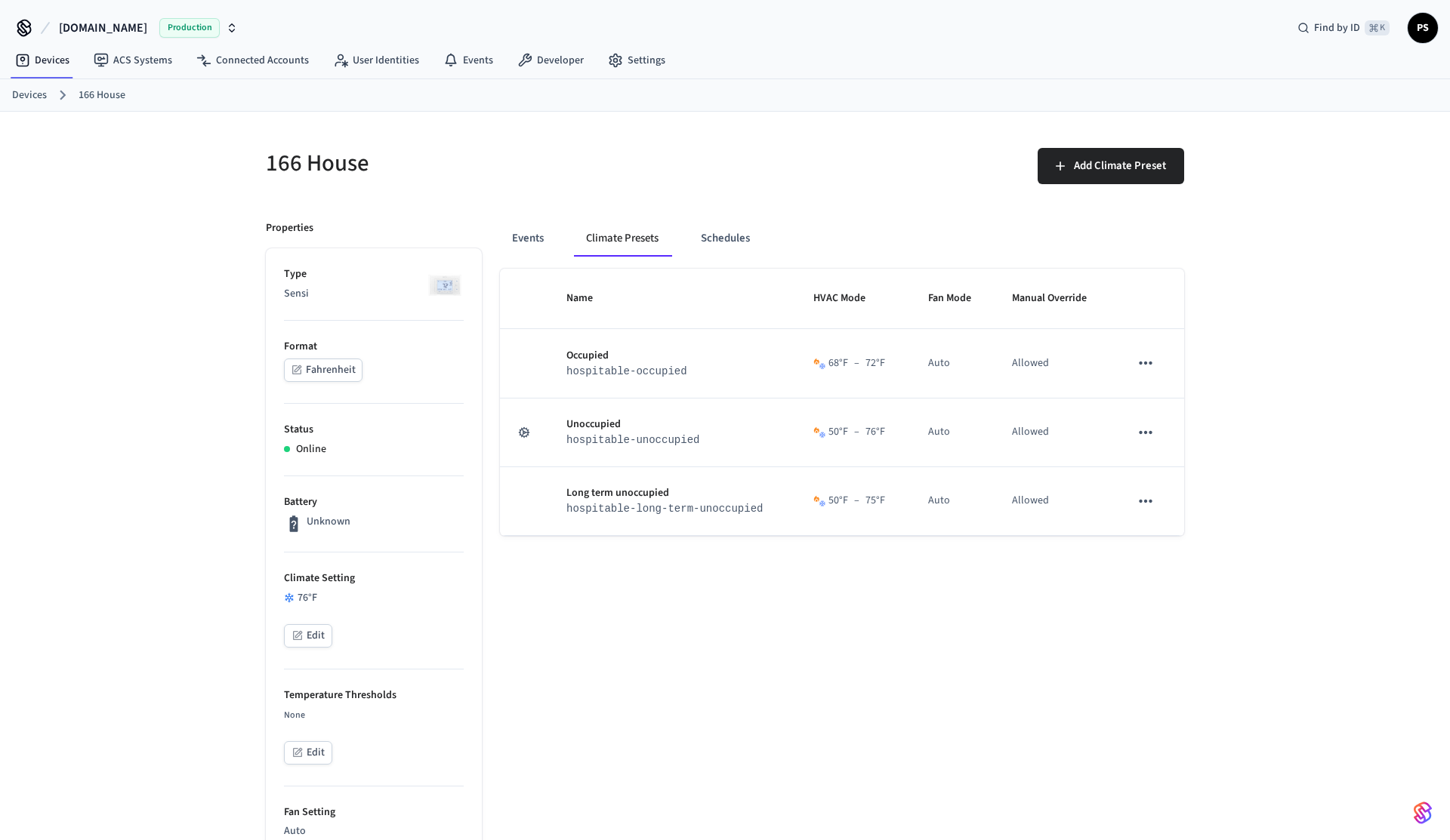
click at [318, 369] on button "Fahrenheit" at bounding box center [323, 371] width 79 height 24
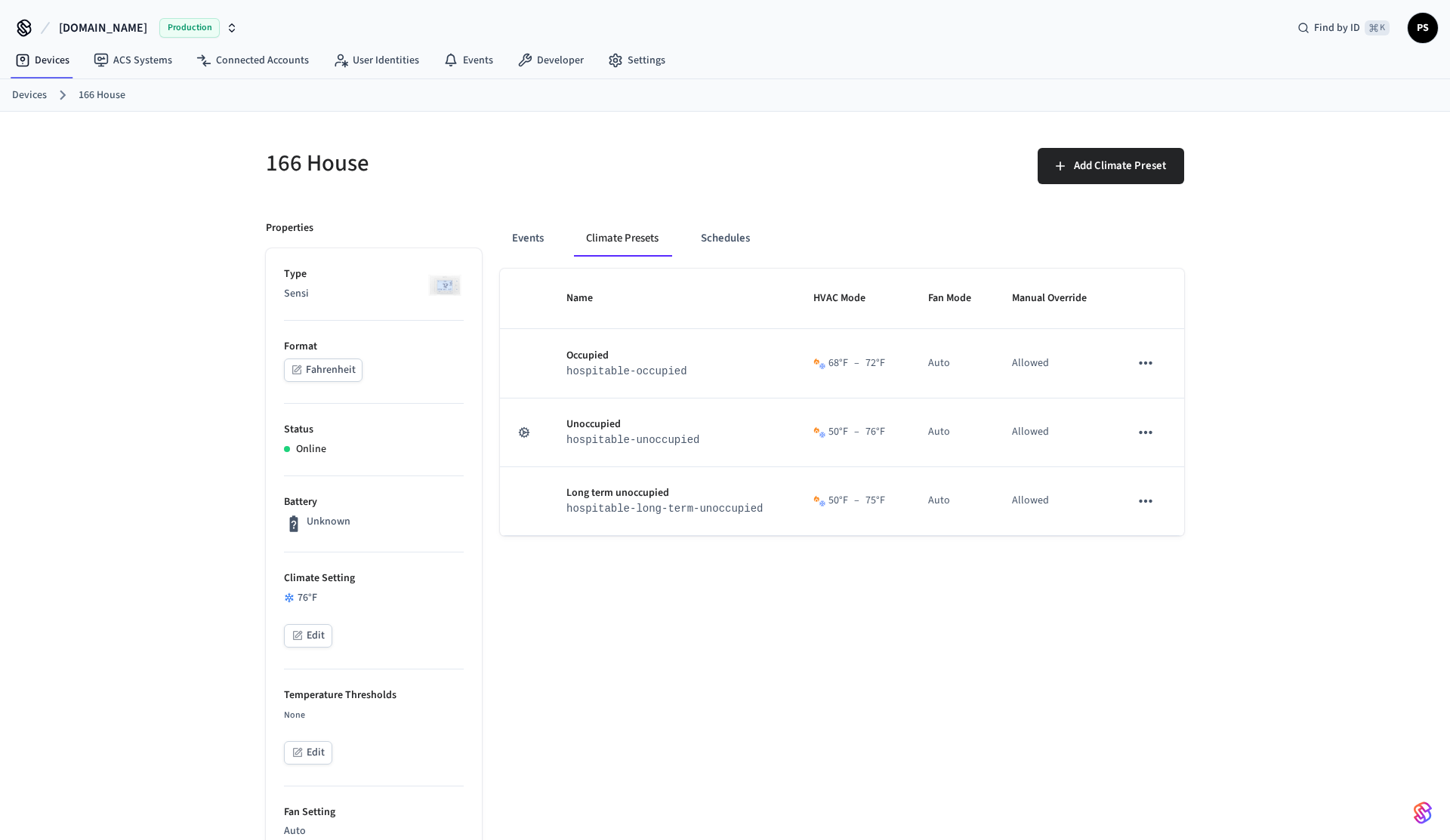
click at [318, 369] on button "Fahrenheit" at bounding box center [323, 371] width 79 height 24
click at [539, 243] on button "Events" at bounding box center [528, 238] width 56 height 36
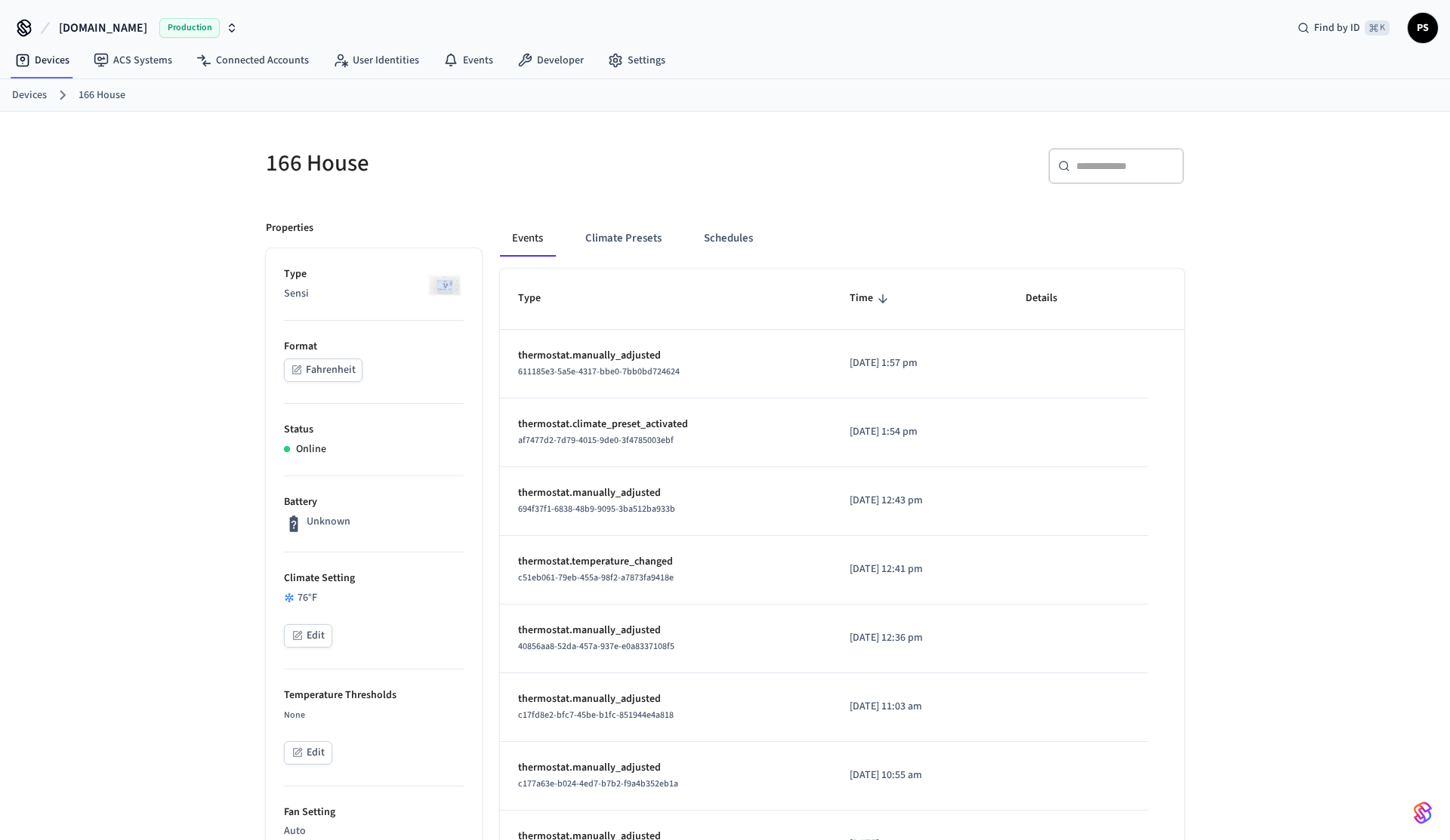
click at [339, 383] on li "Format Fahrenheit" at bounding box center [373, 362] width 180 height 83
click at [339, 377] on button "Fahrenheit" at bounding box center [323, 371] width 79 height 24
click at [335, 370] on button "Fahrenheit" at bounding box center [323, 371] width 79 height 24
click at [597, 248] on button "Climate Presets" at bounding box center [623, 238] width 100 height 36
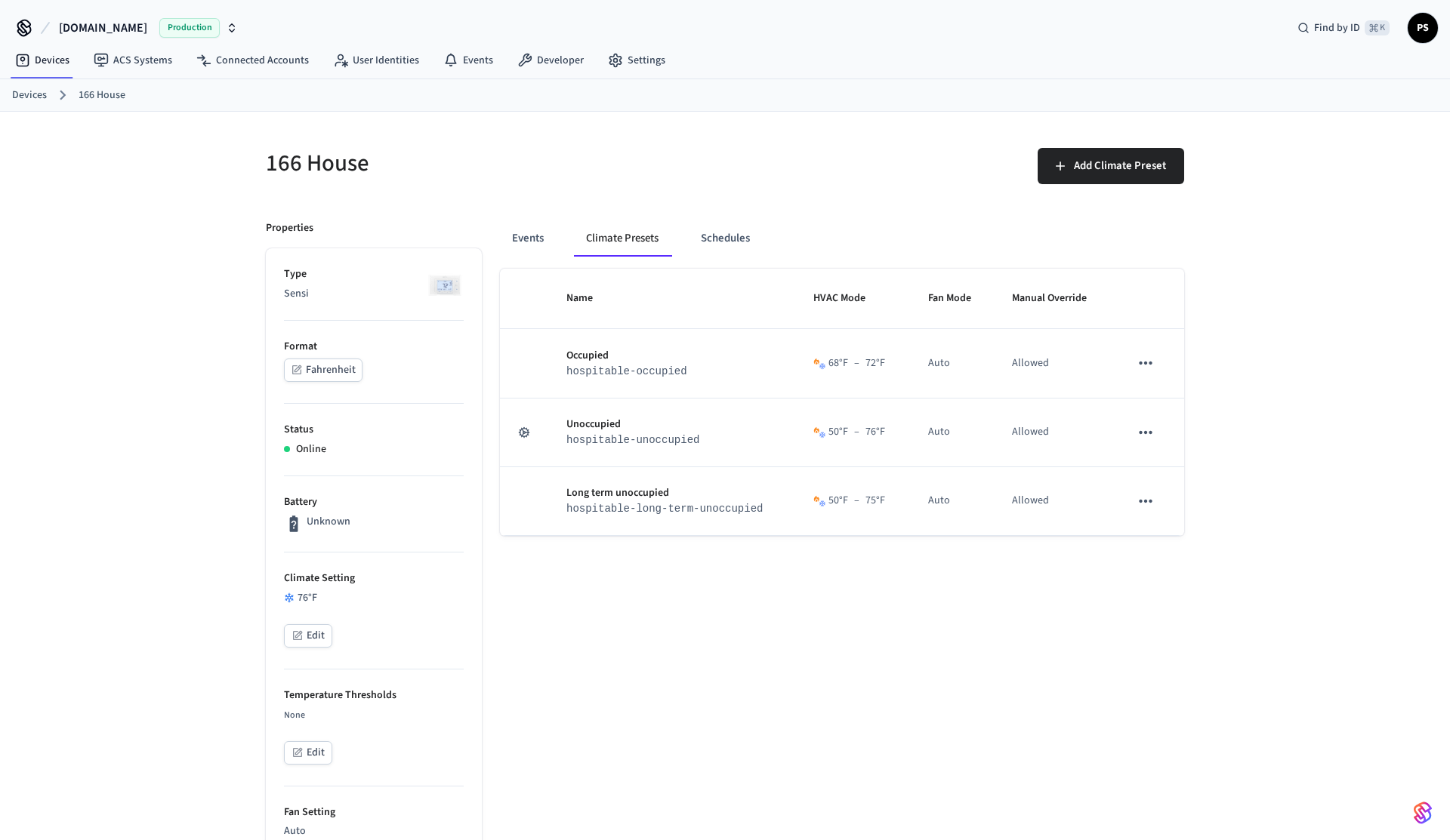
click at [352, 375] on button "Fahrenheit" at bounding box center [323, 371] width 79 height 24
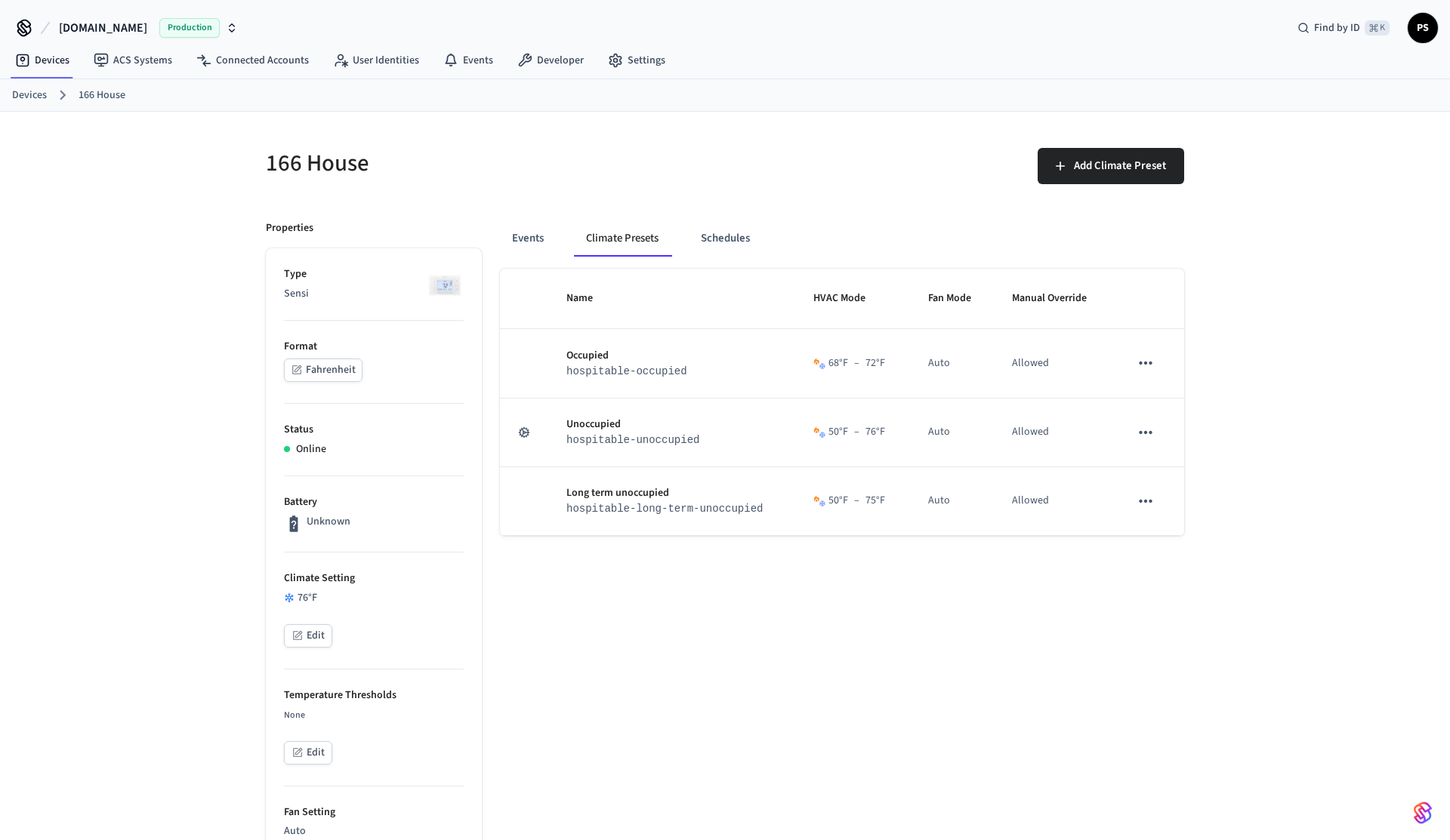
click at [352, 375] on button "Fahrenheit" at bounding box center [323, 371] width 79 height 24
click at [352, 375] on li "Format Fahrenheit" at bounding box center [373, 362] width 180 height 83
click at [352, 375] on li "Format Celsius" at bounding box center [373, 362] width 180 height 83
click at [352, 375] on button "Fahrenheit" at bounding box center [323, 371] width 79 height 24
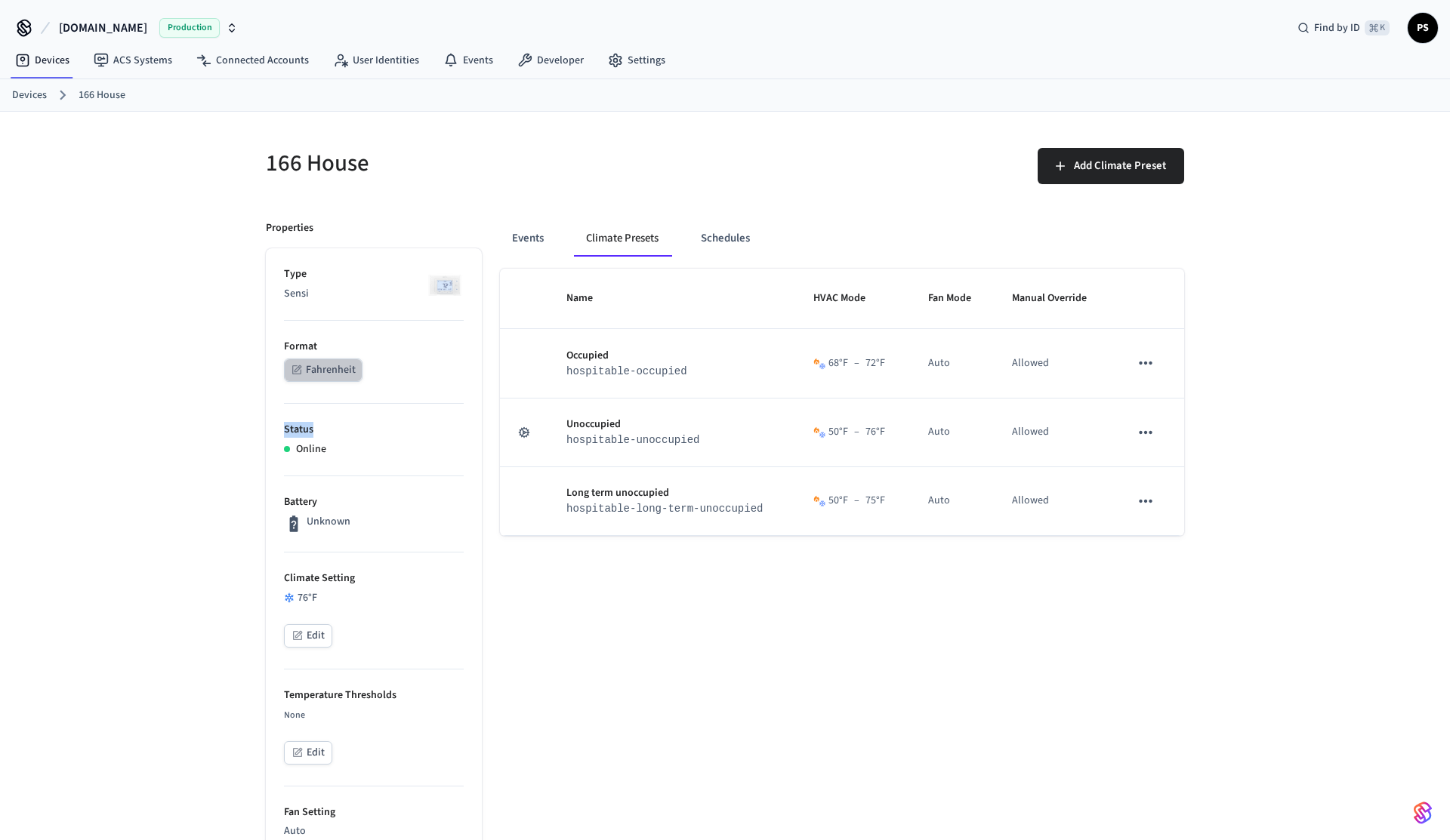
click at [334, 376] on button "Fahrenheit" at bounding box center [323, 371] width 79 height 24
click at [192, 330] on div "166 House Add Climate Preset Properties Type Sensi Format Fahrenheit Status Onl…" at bounding box center [725, 796] width 1450 height 1370
click at [323, 361] on button "Fahrenheit" at bounding box center [323, 371] width 79 height 24
click at [306, 377] on button "Fahrenheit" at bounding box center [323, 371] width 79 height 24
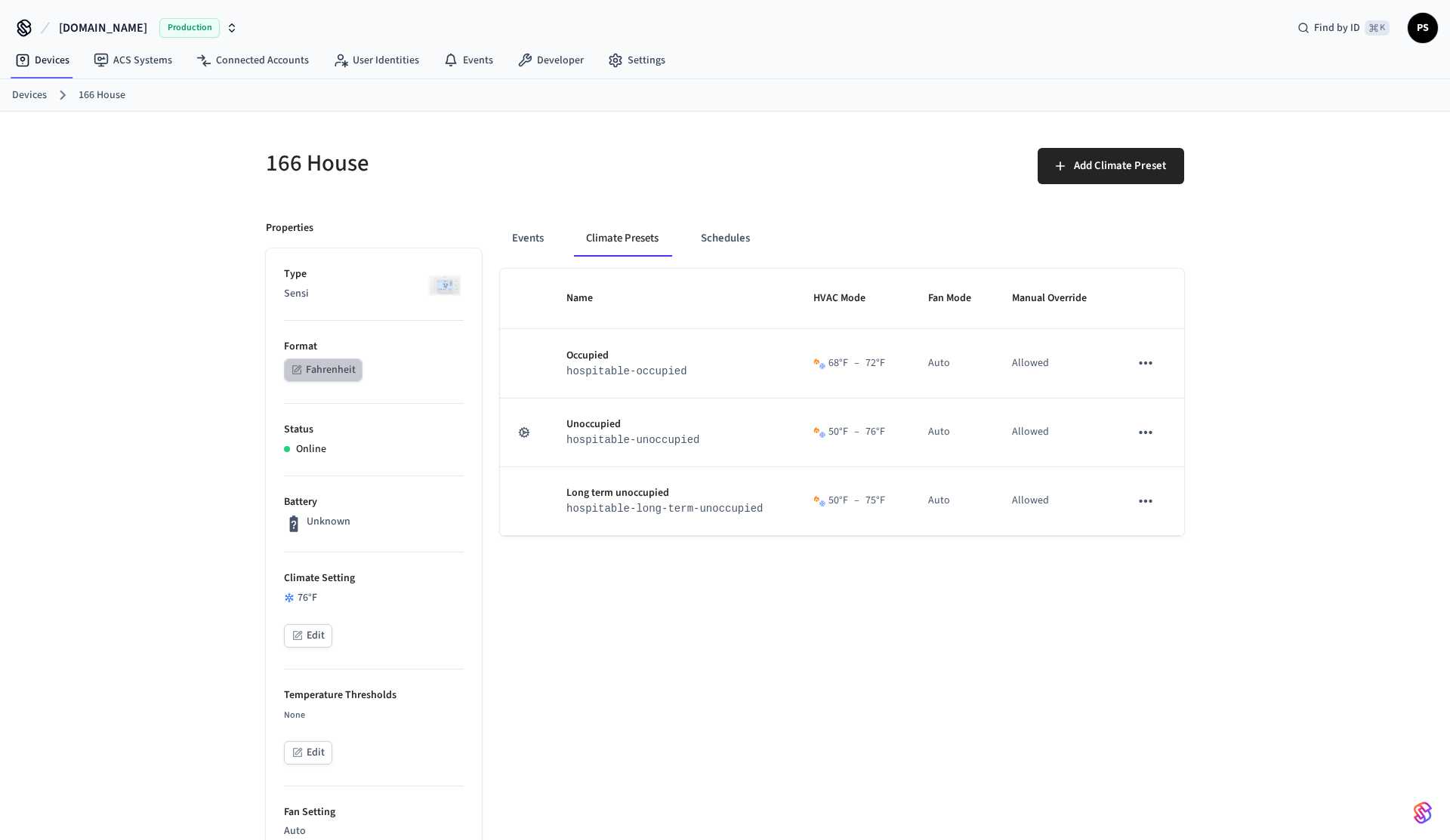
click at [343, 361] on button "Fahrenheit" at bounding box center [323, 371] width 79 height 24
click at [326, 370] on button "Fahrenheit" at bounding box center [323, 371] width 79 height 24
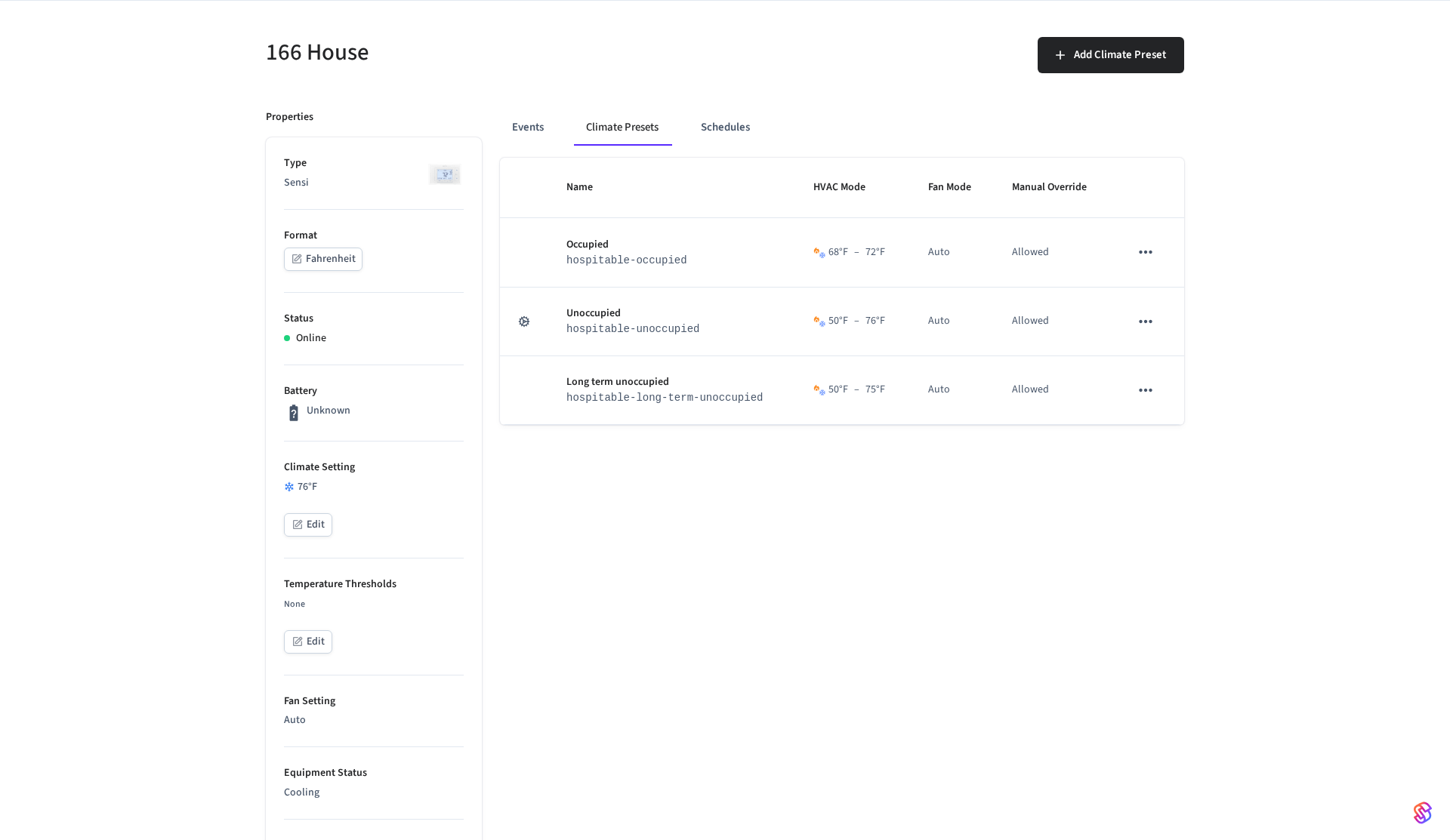
scroll to position [112, 0]
click at [330, 260] on button "Fahrenheit" at bounding box center [323, 258] width 79 height 24
